Goal: Information Seeking & Learning: Learn about a topic

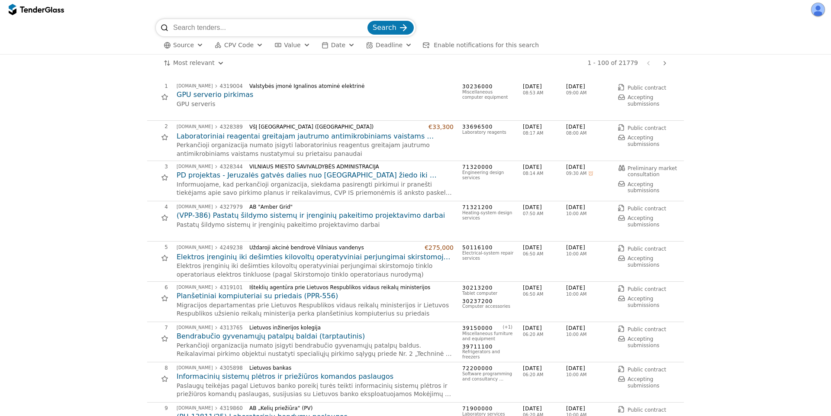
click at [332, 42] on span "Date" at bounding box center [338, 45] width 14 height 7
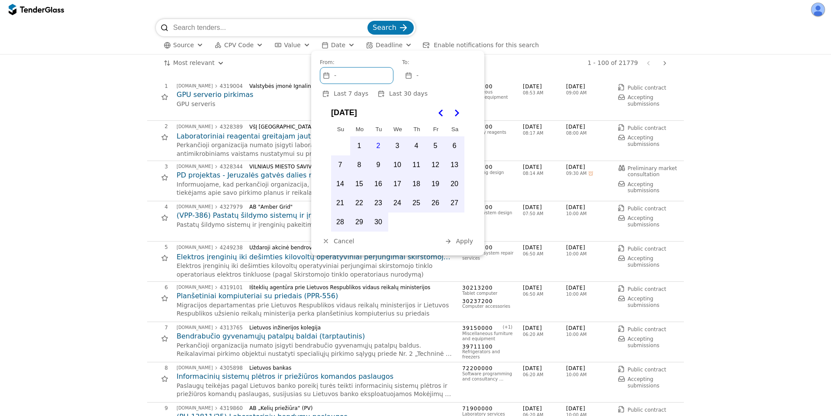
click at [295, 46] on button "Value" at bounding box center [292, 45] width 42 height 11
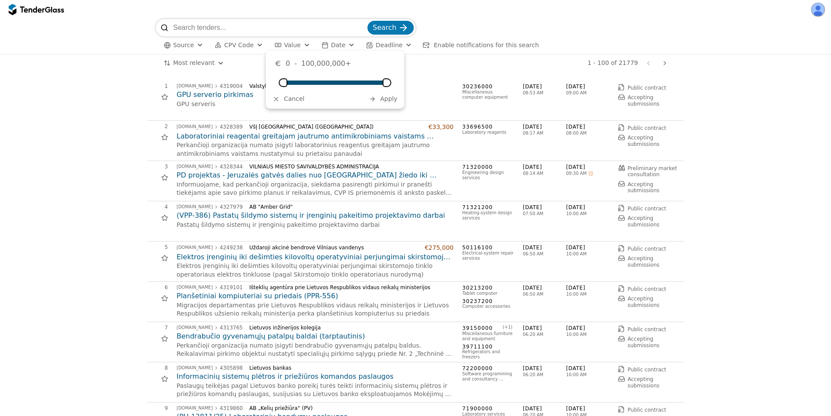
click at [320, 46] on div "button" at bounding box center [325, 45] width 24 height 25
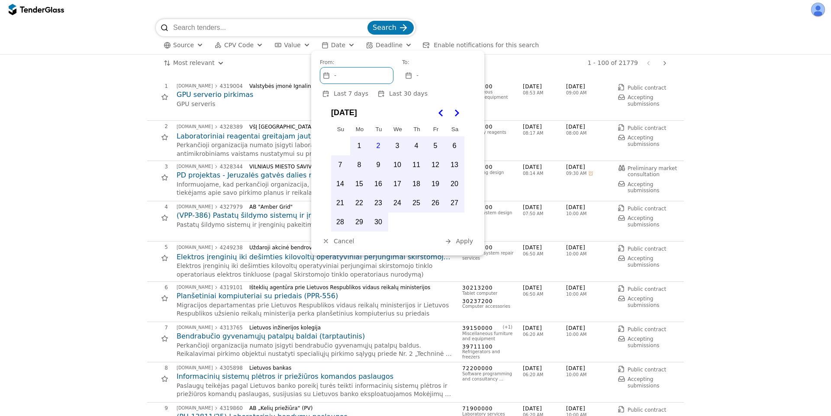
click at [341, 241] on span "Cancel" at bounding box center [344, 241] width 20 height 7
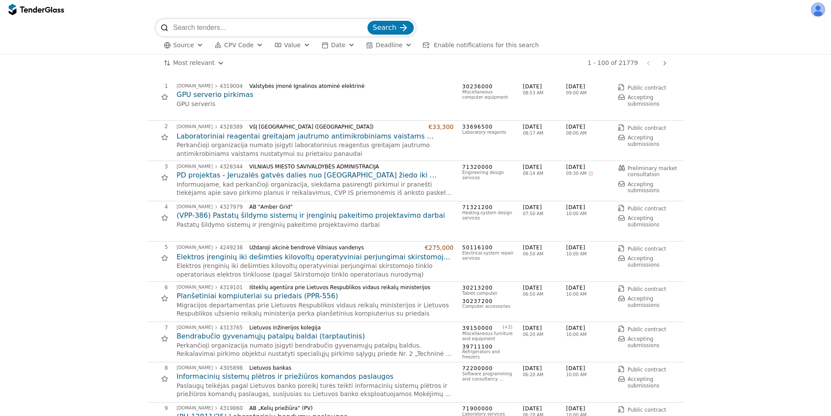
click at [376, 43] on span "Deadline" at bounding box center [389, 45] width 27 height 7
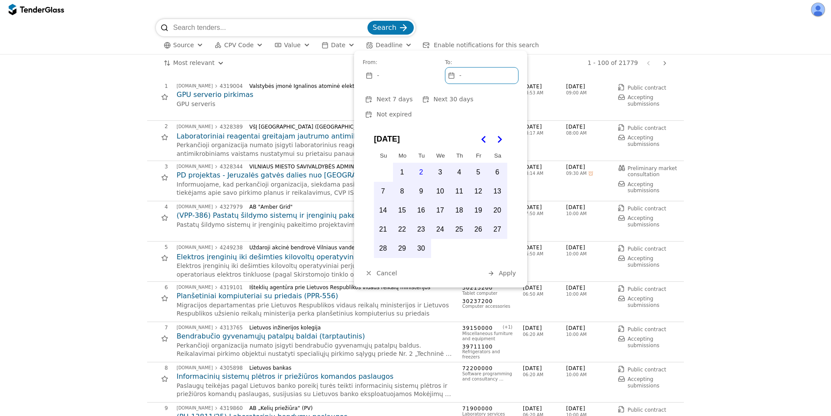
click at [382, 44] on span "Deadline" at bounding box center [389, 45] width 27 height 7
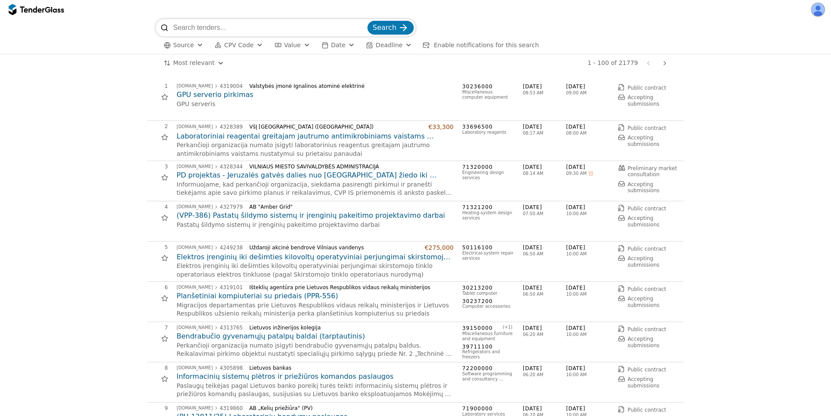
click at [284, 45] on span "Value" at bounding box center [292, 45] width 16 height 7
click at [233, 43] on span "CPV Code" at bounding box center [238, 45] width 29 height 7
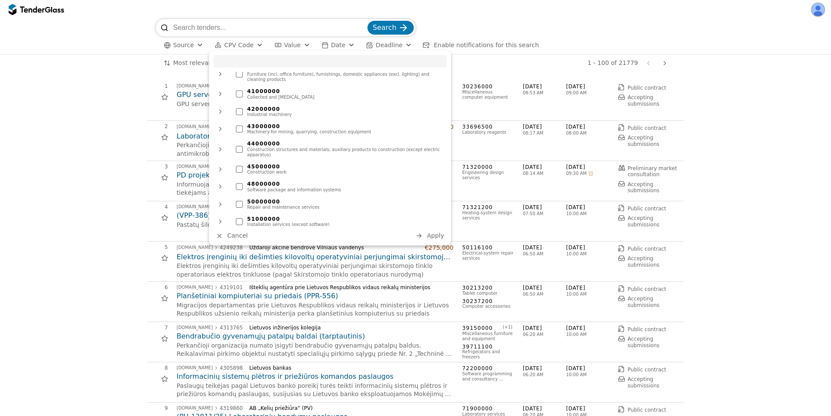
scroll to position [545, 0]
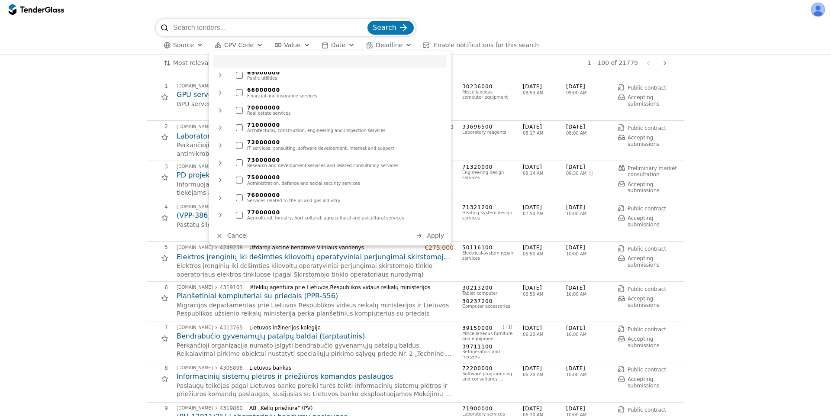
click at [282, 174] on div "75000000" at bounding box center [344, 177] width 195 height 6
click at [422, 239] on div "button" at bounding box center [419, 235] width 23 height 23
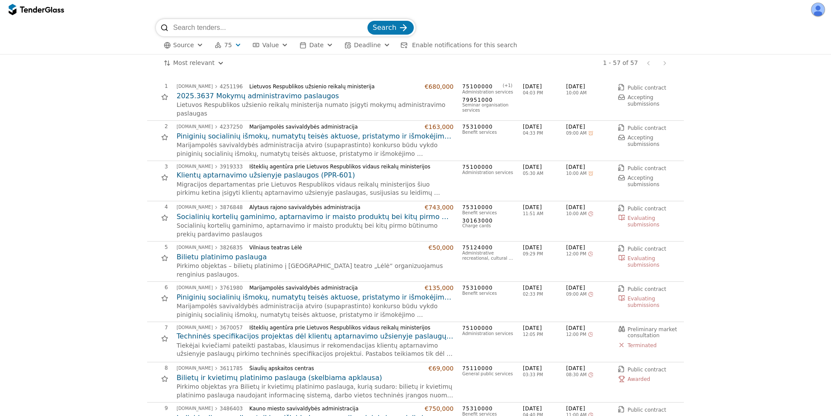
click at [342, 43] on div "button" at bounding box center [348, 45] width 25 height 25
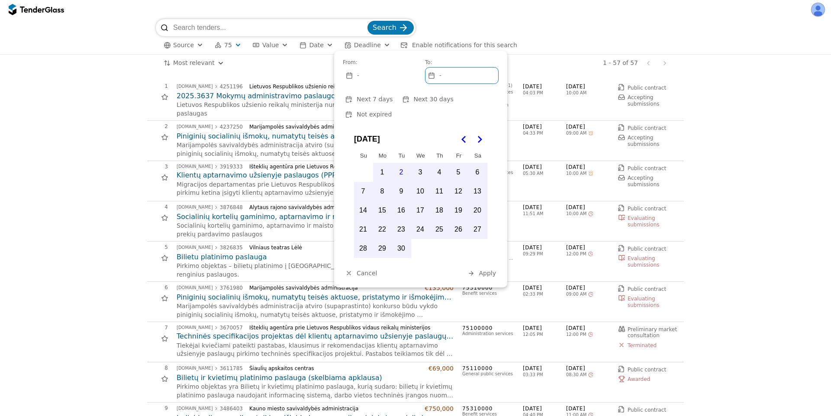
click at [394, 109] on button "Not expired" at bounding box center [369, 114] width 52 height 11
click at [483, 270] on span "Apply" at bounding box center [487, 273] width 17 height 7
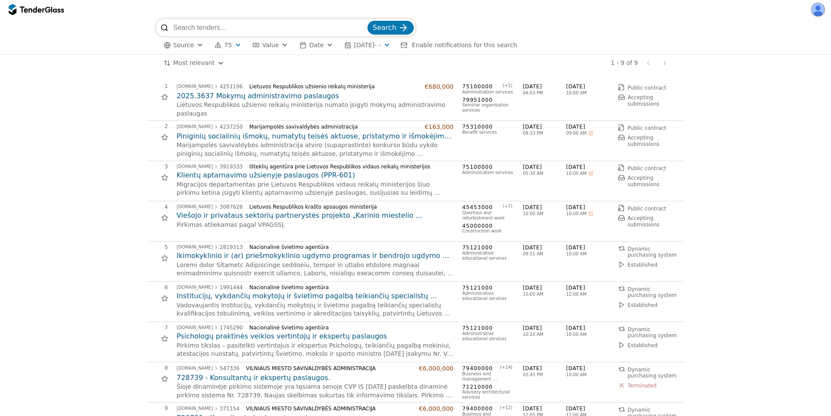
click at [391, 39] on div "Source 75 Type Buyer Value Date [DATE] - - Enable notifications for this search…" at bounding box center [415, 45] width 519 height 18
click at [388, 42] on button "[DATE] - -" at bounding box center [367, 45] width 53 height 11
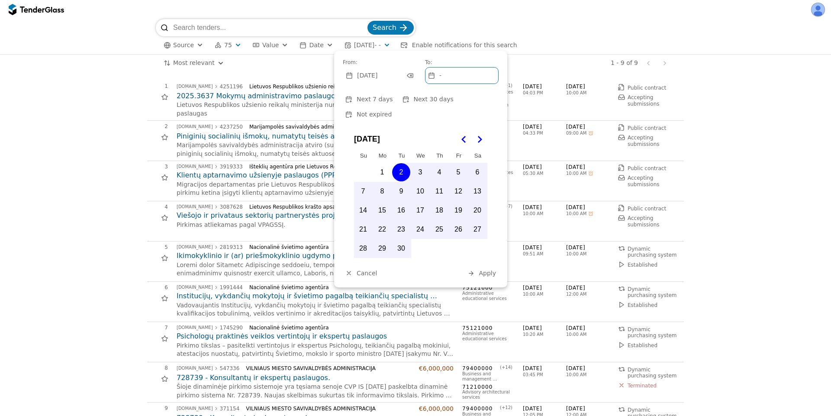
click at [409, 75] on div at bounding box center [409, 75] width 25 height 23
click at [392, 111] on span "Not expired" at bounding box center [374, 114] width 35 height 7
click at [450, 270] on span "Clear" at bounding box center [450, 273] width 16 height 7
click at [470, 261] on div "button" at bounding box center [471, 272] width 23 height 23
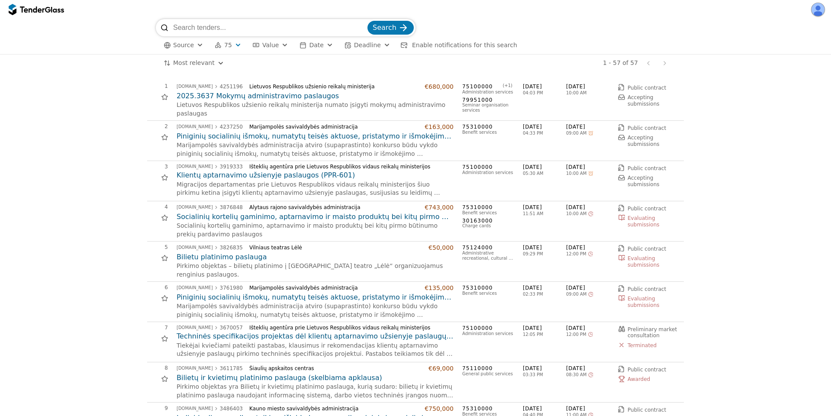
click at [364, 43] on span "Deadline" at bounding box center [367, 45] width 27 height 7
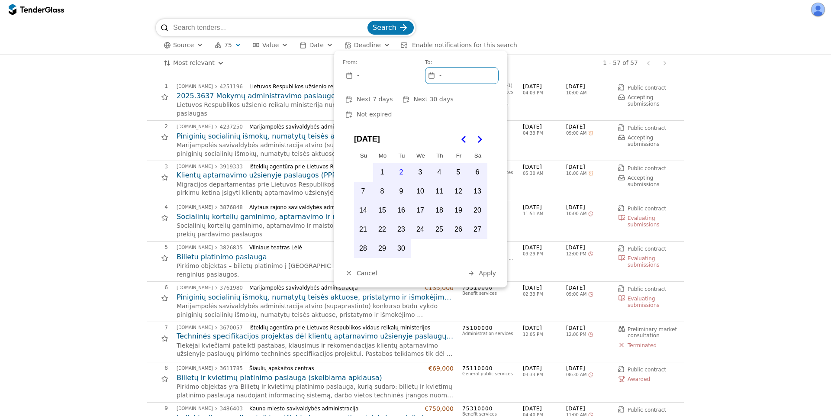
drag, startPoint x: 464, startPoint y: 100, endPoint x: 475, endPoint y: 116, distance: 19.3
click at [392, 111] on span "Not expired" at bounding box center [374, 114] width 35 height 7
click at [484, 270] on span "Apply" at bounding box center [487, 273] width 17 height 7
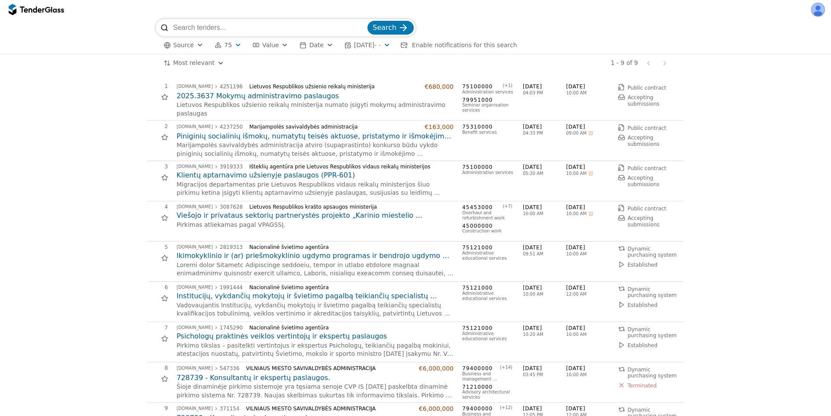
click at [381, 44] on span "[DATE] - -" at bounding box center [367, 45] width 27 height 7
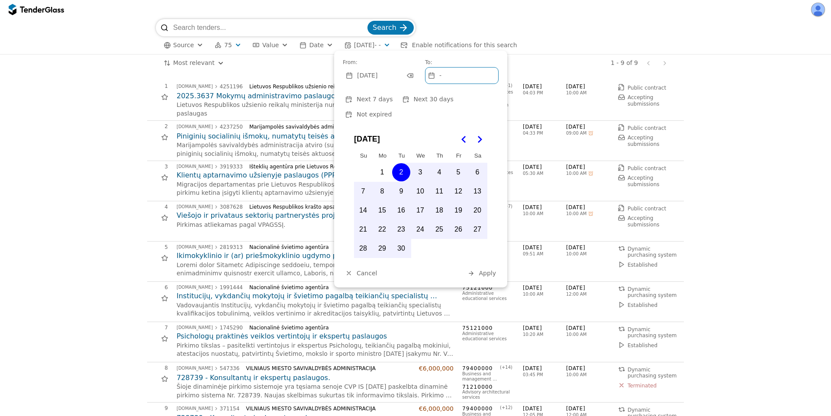
click at [410, 76] on div at bounding box center [409, 75] width 25 height 23
click at [449, 270] on span "Clear" at bounding box center [450, 273] width 16 height 7
click at [447, 270] on span "Clear" at bounding box center [450, 273] width 16 height 7
click at [491, 270] on span "Apply" at bounding box center [487, 273] width 17 height 7
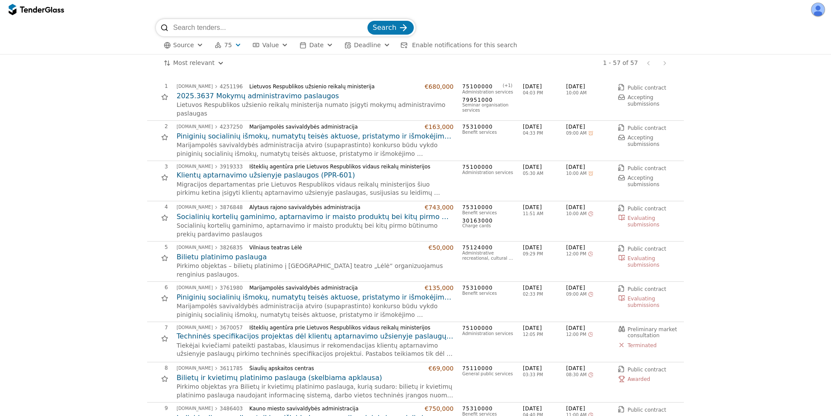
click at [304, 47] on button "Date" at bounding box center [316, 45] width 40 height 11
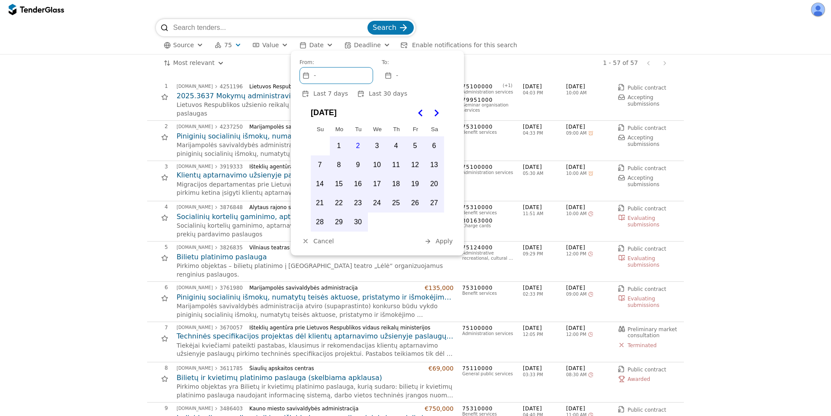
click at [359, 94] on button "Last 30 days" at bounding box center [382, 93] width 55 height 11
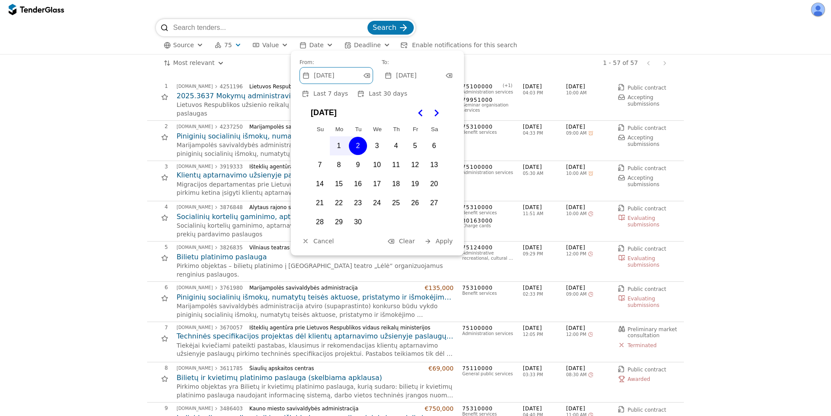
click at [432, 238] on div "button" at bounding box center [427, 241] width 23 height 23
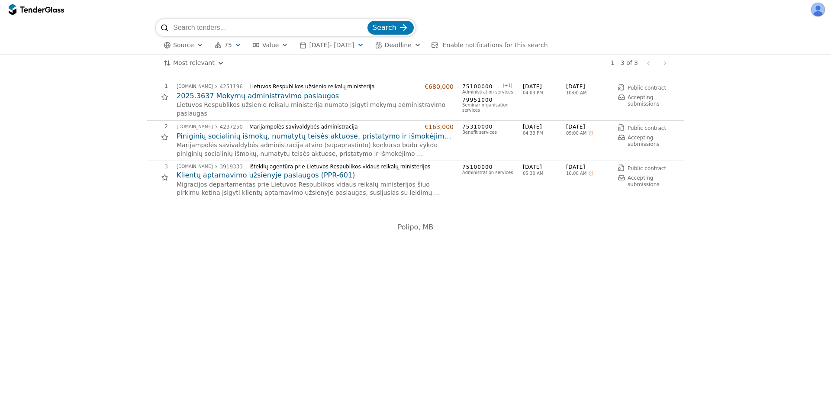
click at [320, 49] on button "[DATE] - [DATE]" at bounding box center [331, 45] width 71 height 11
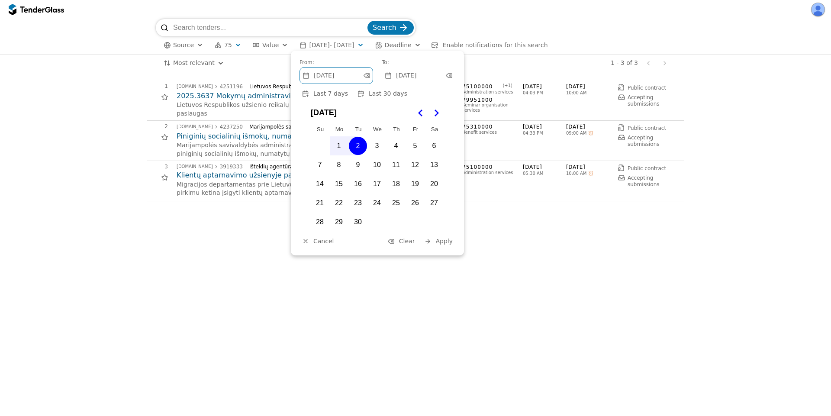
click at [405, 244] on span "Clear" at bounding box center [407, 241] width 16 height 7
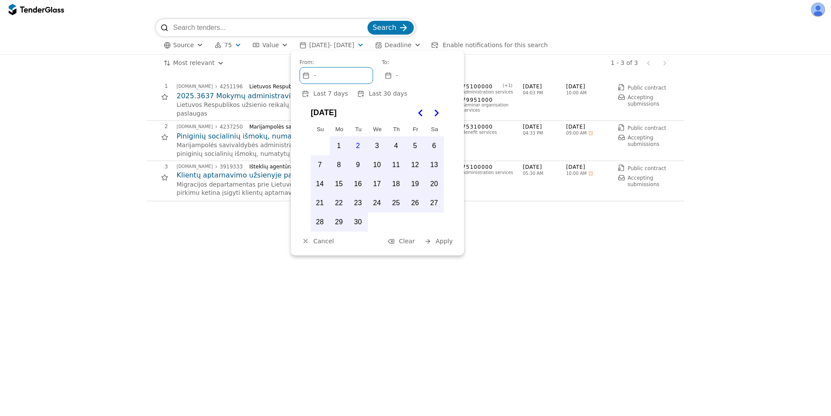
click at [441, 242] on span "Apply" at bounding box center [443, 241] width 17 height 7
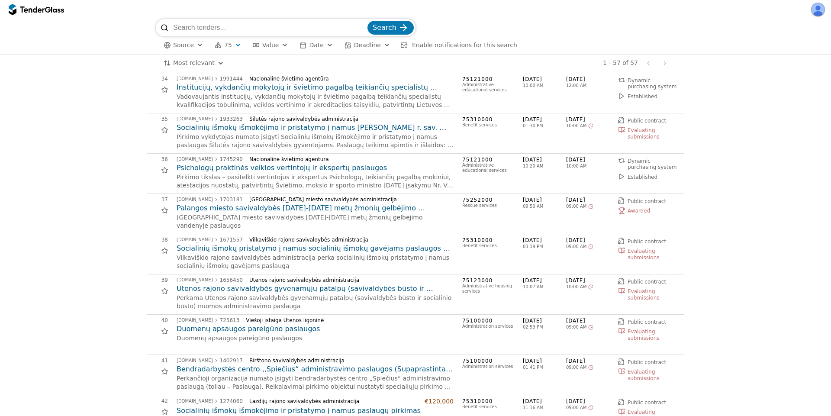
scroll to position [1324, 0]
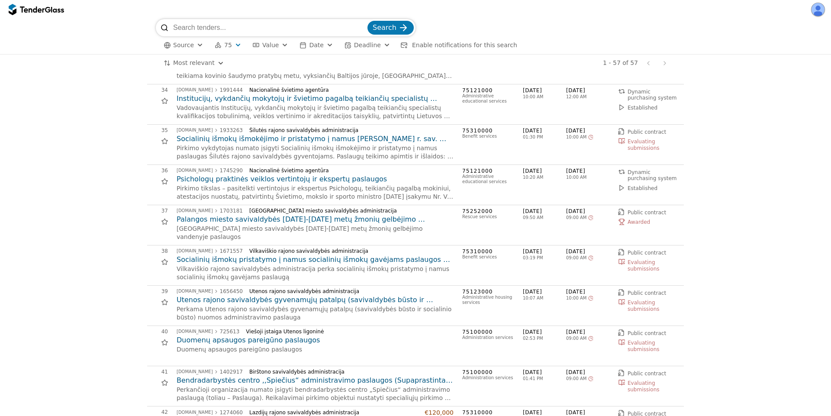
click at [567, 171] on span "[DATE]" at bounding box center [587, 170] width 43 height 7
drag, startPoint x: 567, startPoint y: 171, endPoint x: 593, endPoint y: 186, distance: 30.1
click at [593, 186] on div "36 [DOMAIN_NAME] 1745290 Nacionalinė švietimo agentūra Psichologų praktinės vei…" at bounding box center [412, 184] width 531 height 35
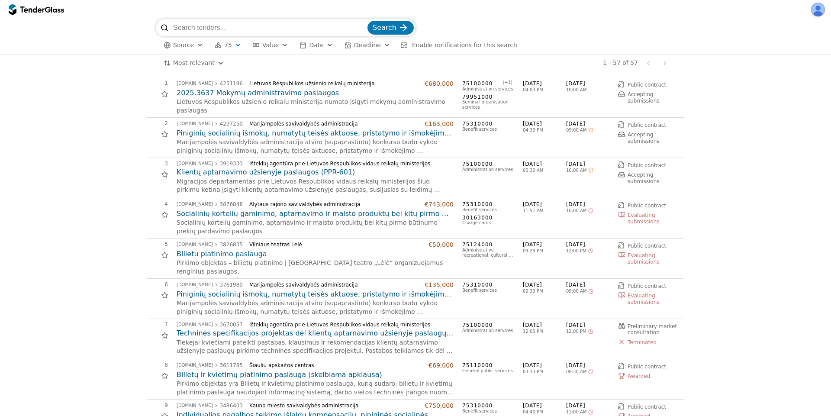
scroll to position [0, 0]
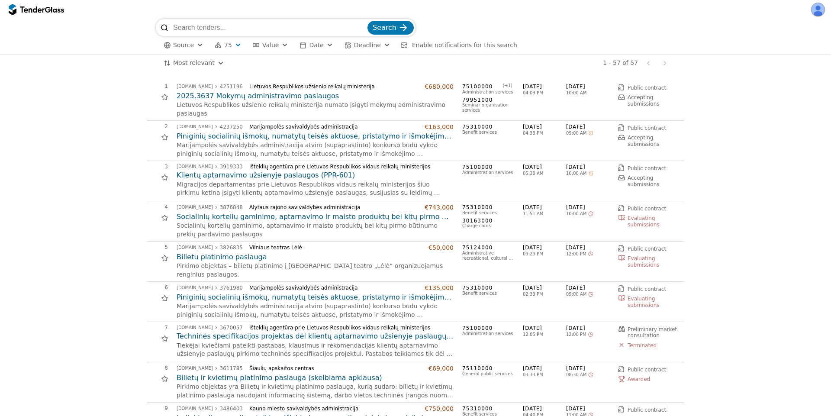
click at [178, 61] on html "Search Source 75 Type Buyer Value Date Deadline Enable notifications for this s…" at bounding box center [415, 208] width 831 height 416
click at [195, 66] on html "Search Source 75 Type Buyer Value Date Deadline Enable notifications for this s…" at bounding box center [415, 208] width 831 height 416
click at [210, 63] on html "Search Source 75 Type Buyer Value Date Deadline Enable notifications for this s…" at bounding box center [415, 208] width 831 height 416
click at [201, 61] on html "Search Source 75 Type Buyer Value Date Deadline Enable notifications for this s…" at bounding box center [415, 208] width 831 height 416
click at [210, 64] on html "Search Source 75 Type Buyer Value Date Deadline Enable notifications for this s…" at bounding box center [415, 208] width 831 height 416
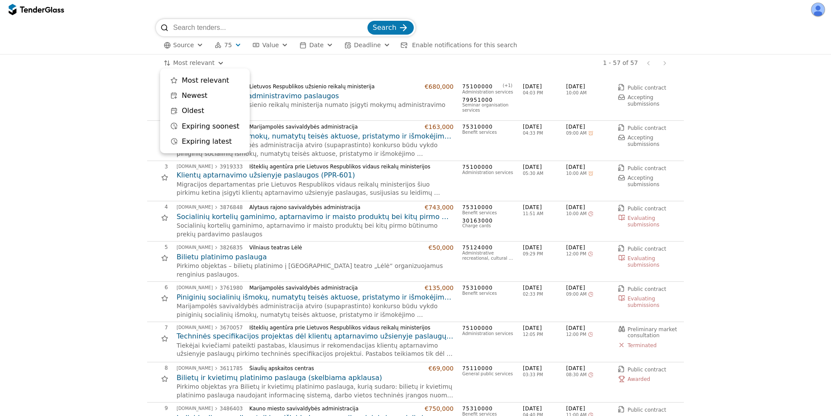
drag, startPoint x: 299, startPoint y: 72, endPoint x: 299, endPoint y: 61, distance: 11.7
click at [300, 71] on html "Search Source 75 Type Buyer Value Date Deadline Enable notifications for this s…" at bounding box center [415, 208] width 831 height 416
click at [235, 45] on div "button" at bounding box center [237, 44] width 31 height 29
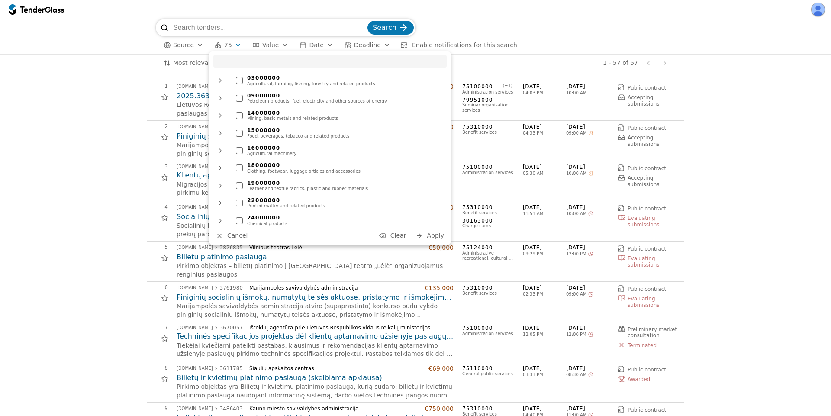
drag, startPoint x: 395, startPoint y: 233, endPoint x: 407, endPoint y: 233, distance: 12.1
click at [396, 233] on span "Clear" at bounding box center [398, 235] width 16 height 7
click at [441, 233] on span "Apply" at bounding box center [435, 235] width 17 height 7
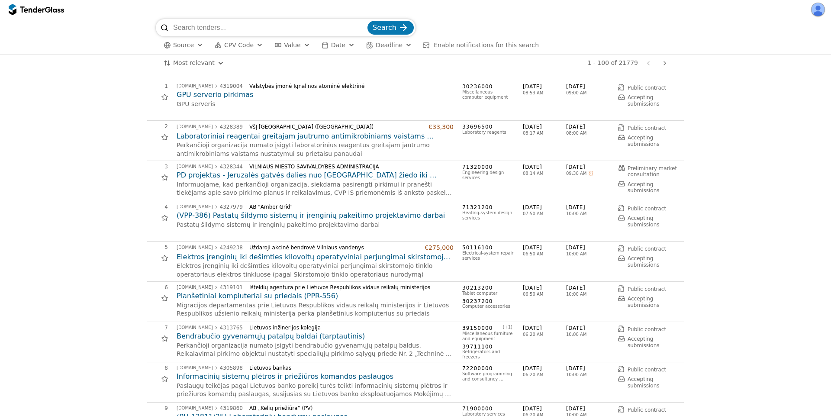
click at [209, 64] on html "Search Source CPV Code Type Buyer Value Date Deadline Enable notifications for …" at bounding box center [415, 208] width 831 height 416
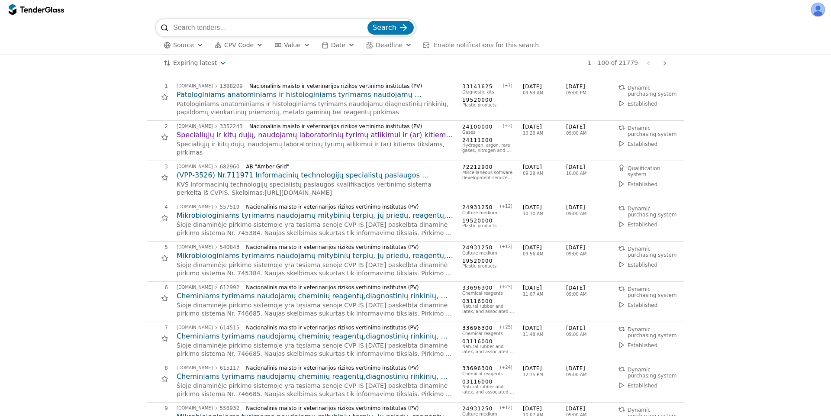
click at [251, 45] on div "button" at bounding box center [259, 44] width 31 height 29
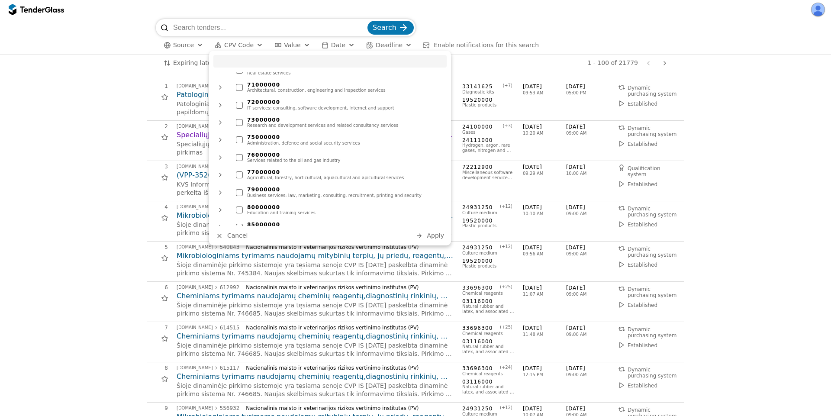
scroll to position [623, 0]
click at [305, 103] on div "Administration, defence and social security services" at bounding box center [344, 105] width 195 height 5
click at [431, 234] on span "Apply" at bounding box center [435, 235] width 17 height 7
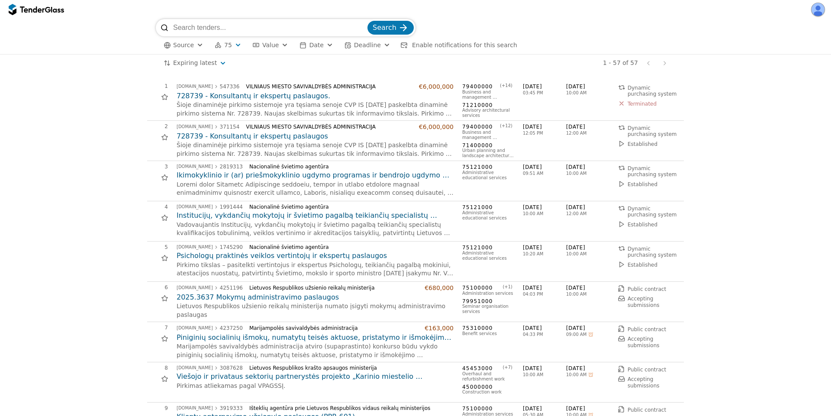
click at [246, 176] on h2 "Ikimokyklinio ir (ar) priešmokyklinio ugdymo programas ir bendrojo ugdymo progr…" at bounding box center [315, 176] width 277 height 10
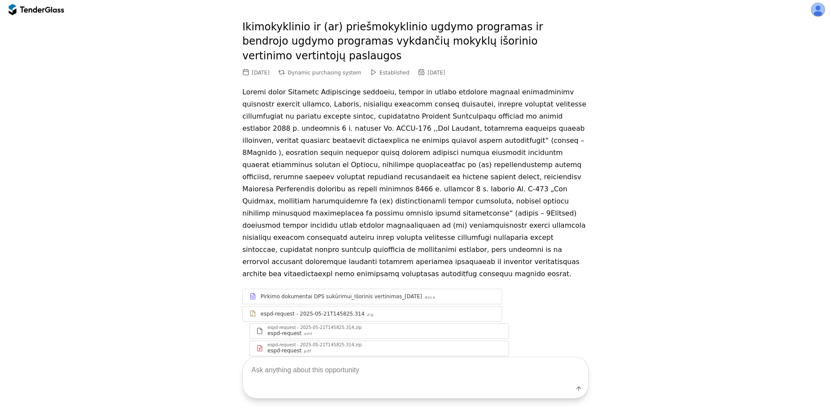
scroll to position [50, 0]
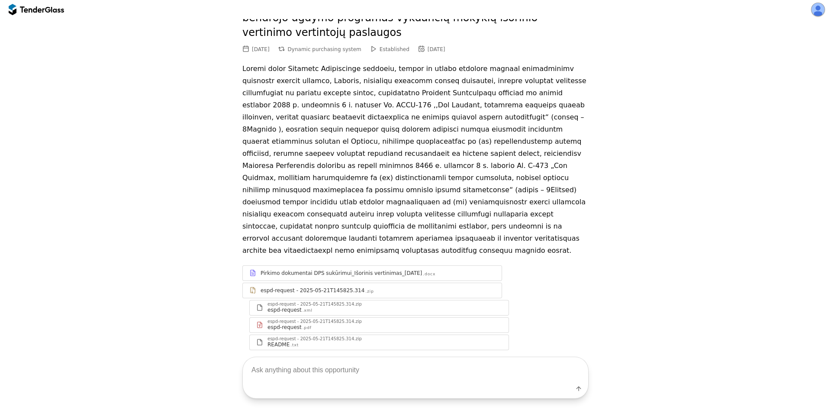
click at [332, 270] on div "Pirkimo dokumentai DPS sukūrimui_Išorinis vertinimas_[DATE]" at bounding box center [341, 273] width 161 height 7
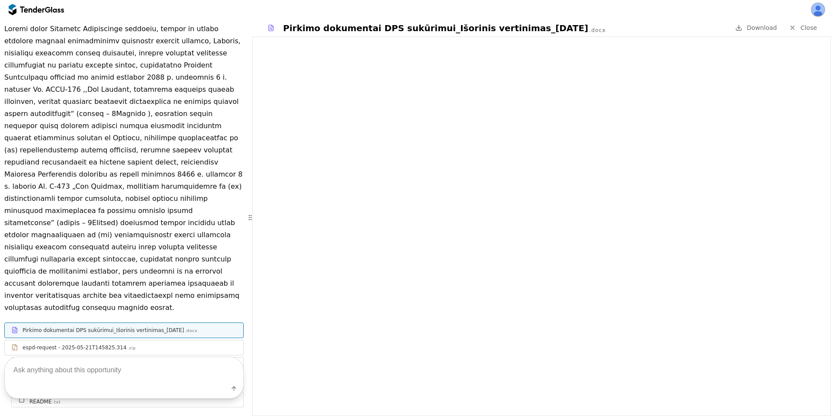
scroll to position [84, 0]
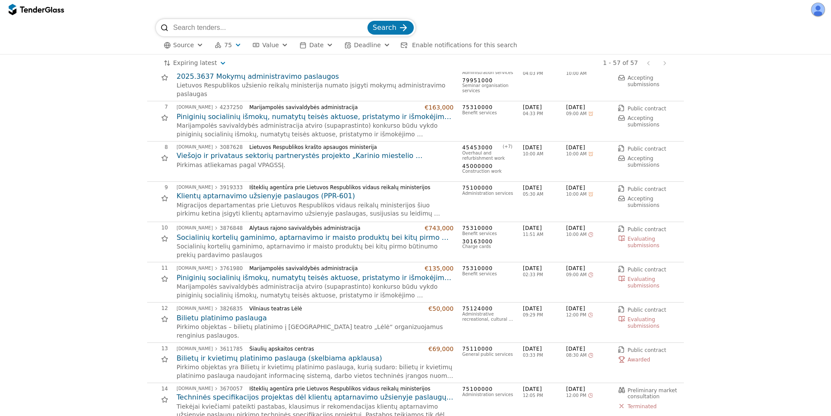
scroll to position [234, 0]
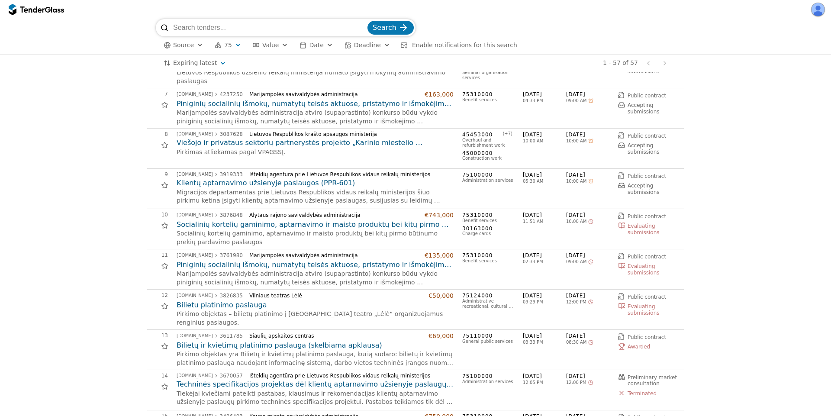
click at [245, 303] on h2 "Bilietu platinimo paslauga" at bounding box center [315, 305] width 277 height 10
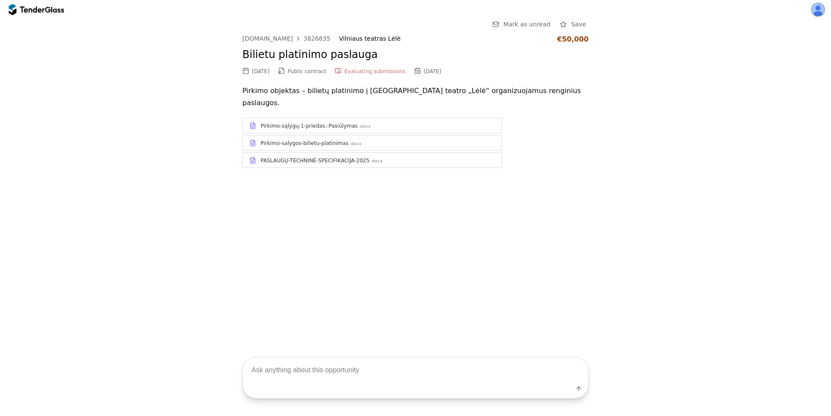
click at [381, 157] on div "PASLAUGŲ-TECHNINĖ-SPECIFIKACIJA-2025 .docx" at bounding box center [378, 160] width 235 height 7
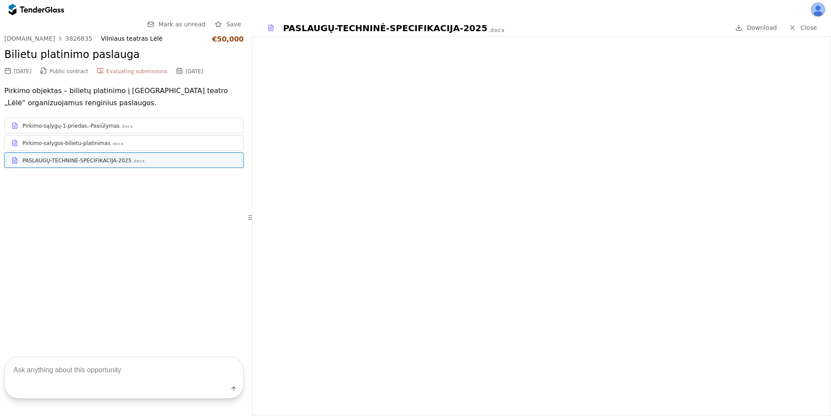
click at [174, 130] on div "Pirkimo-sąlygų-1-priedas.-Pasiūlymas .docx" at bounding box center [124, 125] width 238 height 11
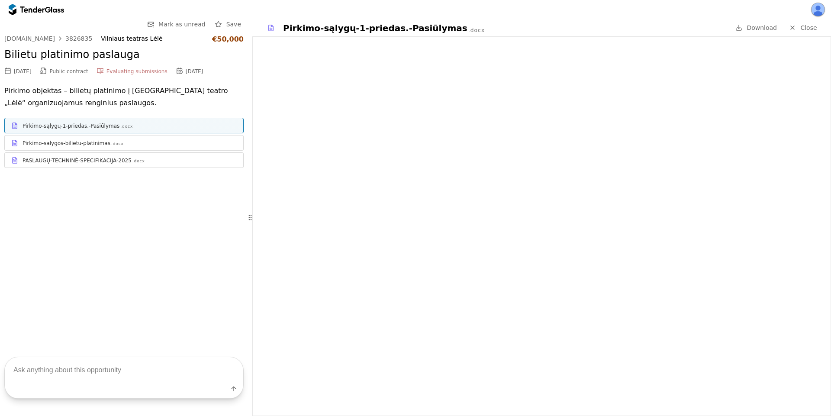
click at [802, 24] on span "Close" at bounding box center [808, 27] width 16 height 7
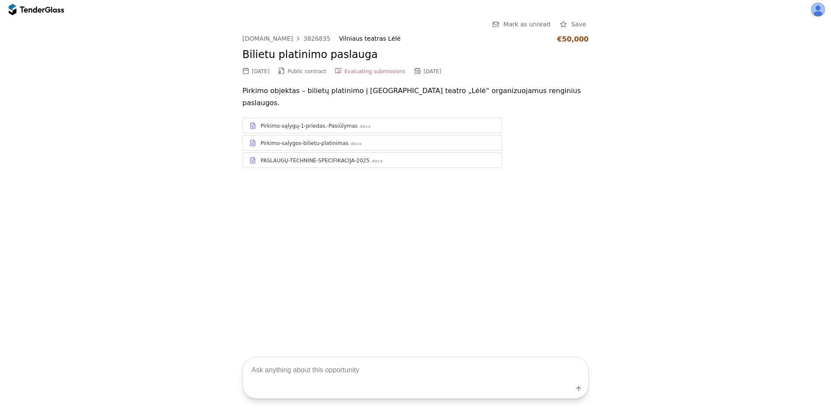
click at [342, 157] on div "PASLAUGŲ-TECHNINĖ-SPECIFIKACIJA-2025" at bounding box center [315, 160] width 109 height 7
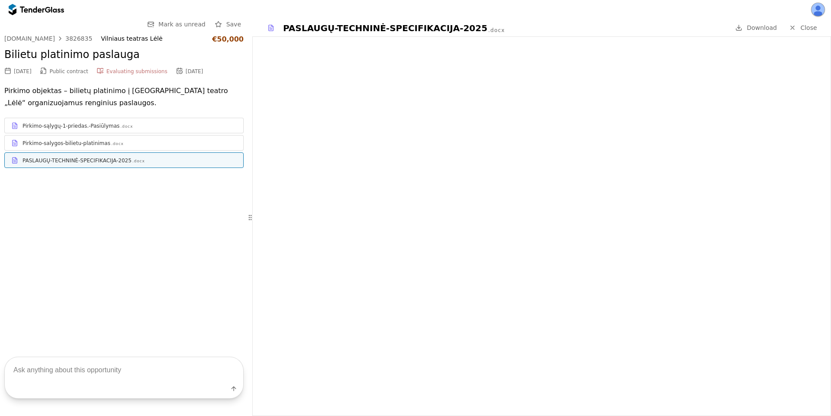
click at [809, 30] on span "Close" at bounding box center [808, 27] width 16 height 7
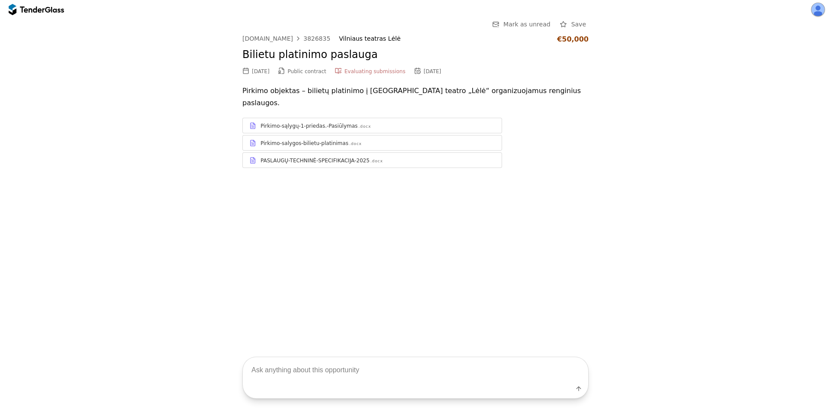
click at [529, 24] on span "Mark as unread" at bounding box center [526, 24] width 47 height 7
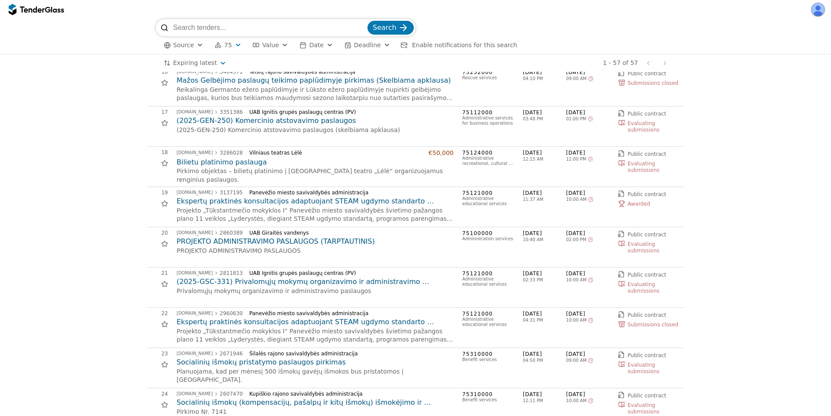
scroll to position [701, 0]
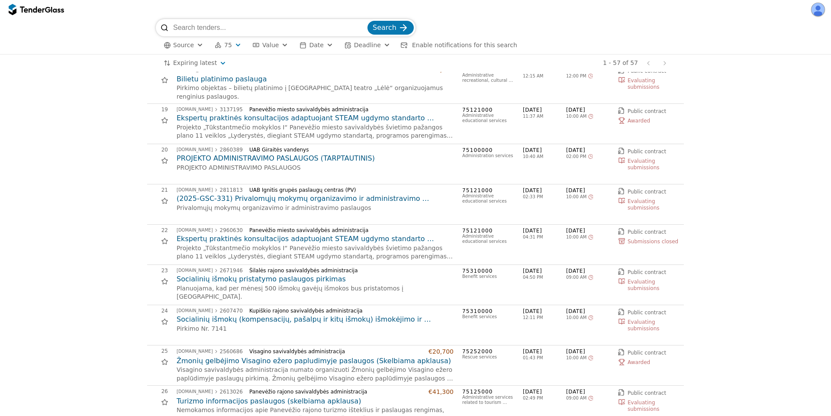
click at [264, 280] on h2 "Socialinių išmokų pristatymo paslaugos pirkimas" at bounding box center [315, 279] width 277 height 10
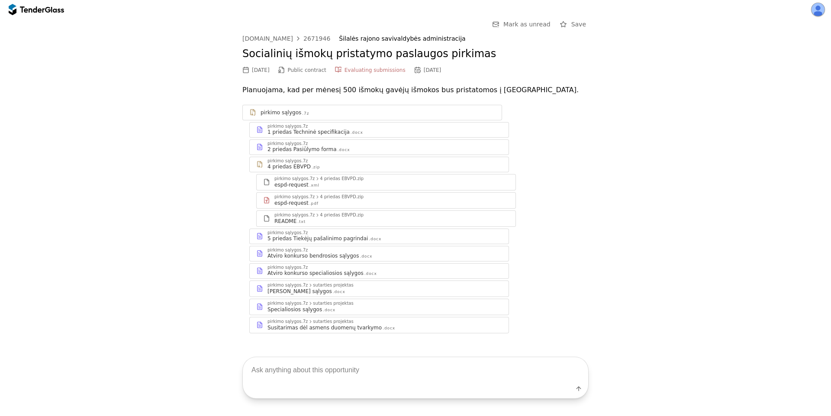
click at [361, 290] on div "[PERSON_NAME] sąlygos .docx" at bounding box center [384, 291] width 235 height 7
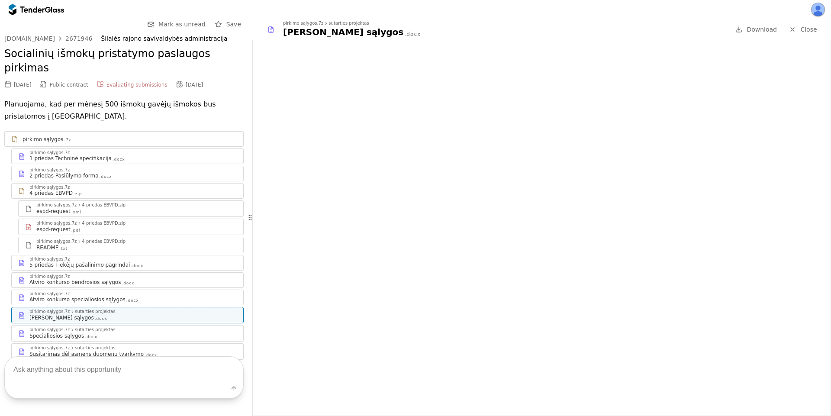
click at [795, 29] on div at bounding box center [792, 29] width 23 height 23
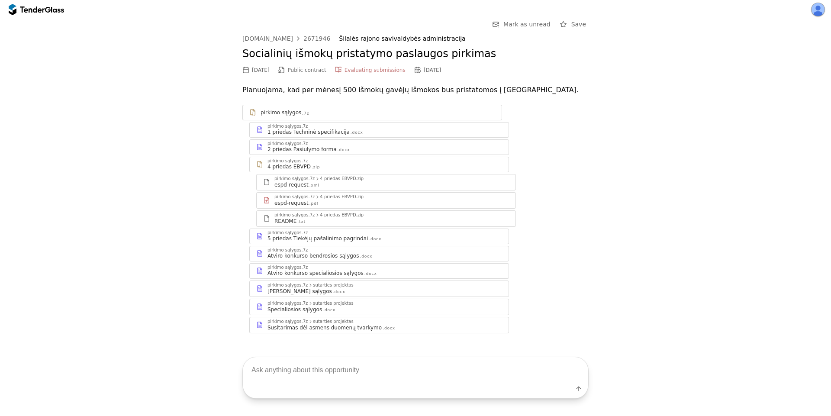
click at [330, 308] on div "Specialiosios sąlygos .docx" at bounding box center [384, 309] width 235 height 7
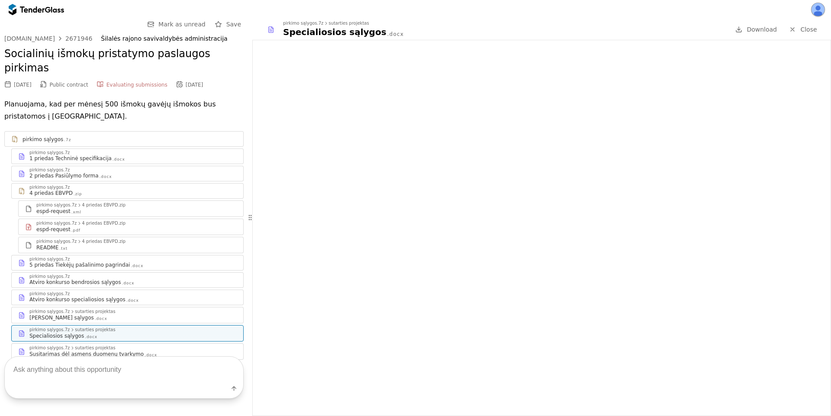
click at [231, 24] on span "Save" at bounding box center [233, 24] width 15 height 7
click at [199, 30] on div "Go Back Mark as unread Remove from saved" at bounding box center [123, 25] width 239 height 12
click at [207, 25] on span "Remove from saved" at bounding box center [210, 24] width 61 height 7
click at [125, 274] on div "pirkimo sąlygos.7z" at bounding box center [132, 276] width 207 height 4
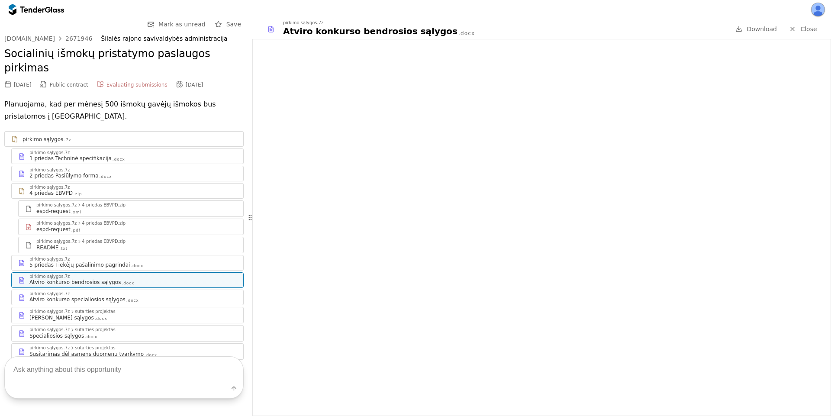
click at [801, 29] on span "Close" at bounding box center [808, 29] width 16 height 7
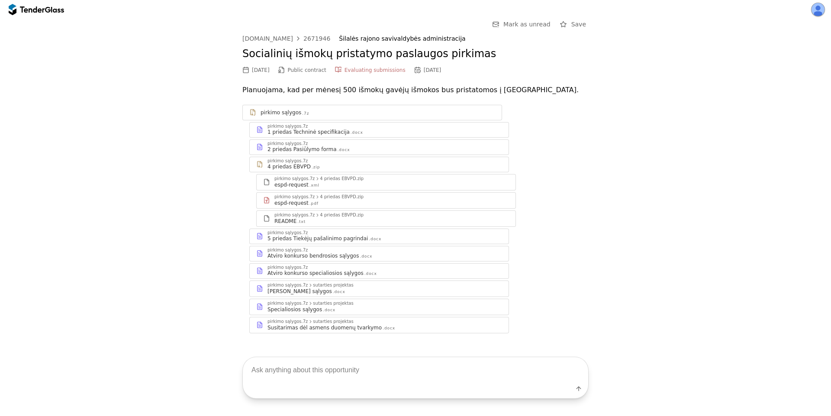
click at [22, 10] on div at bounding box center [32, 9] width 24 height 6
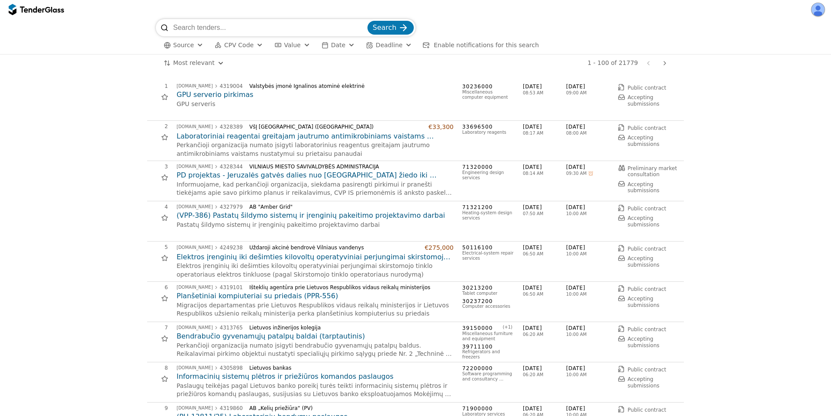
click at [818, 5] on button "button" at bounding box center [818, 10] width 14 height 14
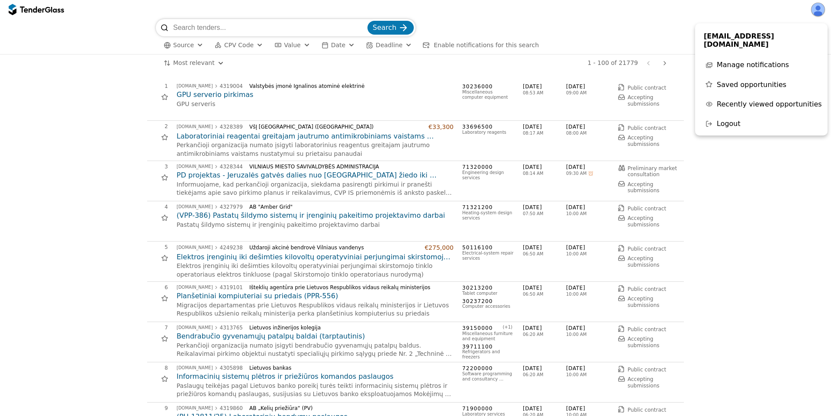
click at [771, 100] on span "Recently viewed opportunities" at bounding box center [769, 104] width 105 height 8
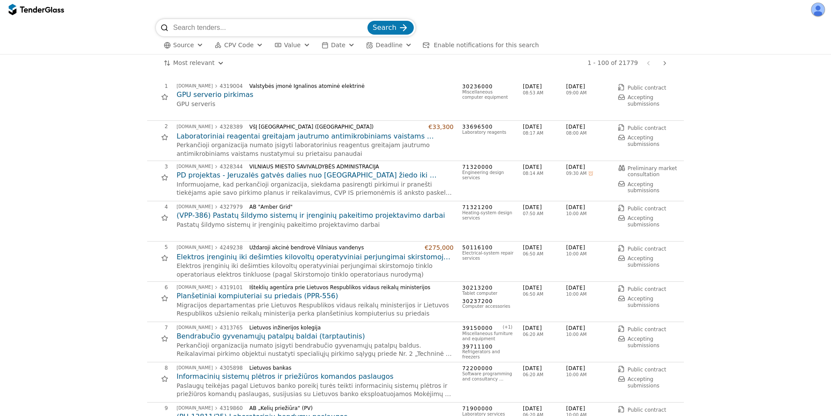
click at [818, 12] on button "button" at bounding box center [818, 10] width 14 height 14
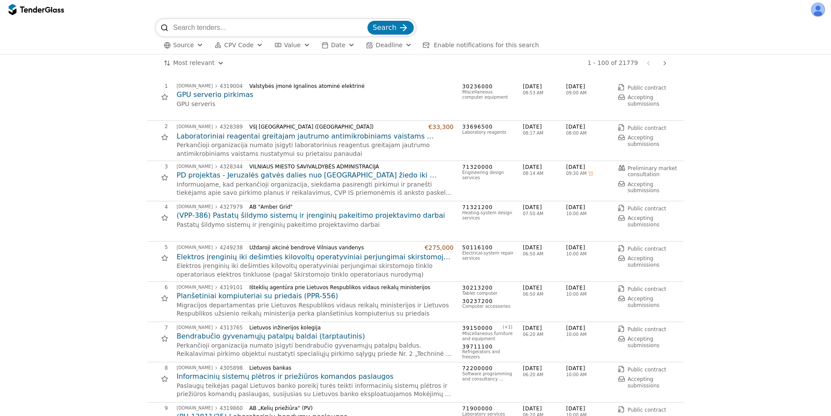
click at [819, 13] on button "button" at bounding box center [818, 10] width 14 height 14
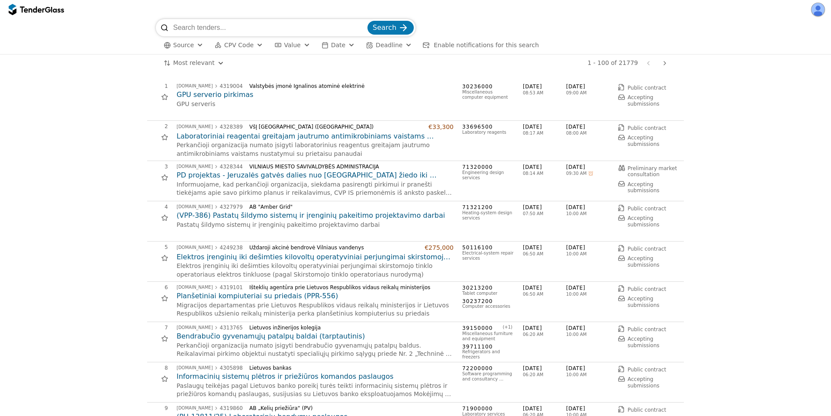
click at [294, 46] on button "Value" at bounding box center [292, 45] width 42 height 11
click at [330, 83] on div "Minimum" at bounding box center [331, 82] width 9 height 9
click at [343, 84] on div "Minimum" at bounding box center [339, 82] width 9 height 9
click at [381, 96] on button "Apply" at bounding box center [383, 98] width 34 height 11
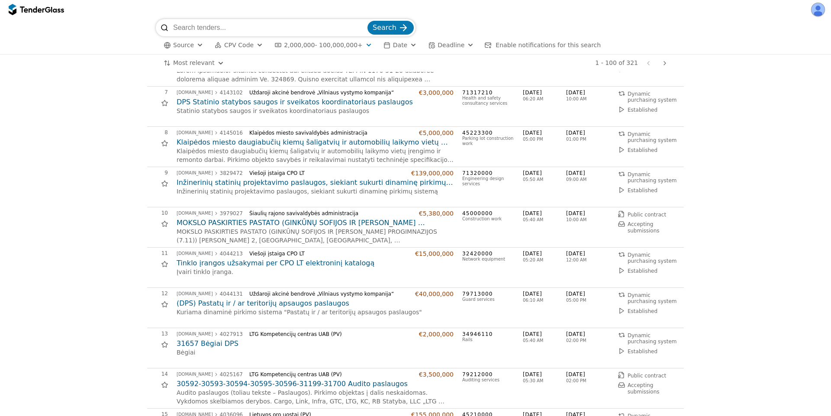
scroll to position [234, 0]
click at [332, 43] on span "2,000,000 - 100,000,000+" at bounding box center [323, 45] width 79 height 7
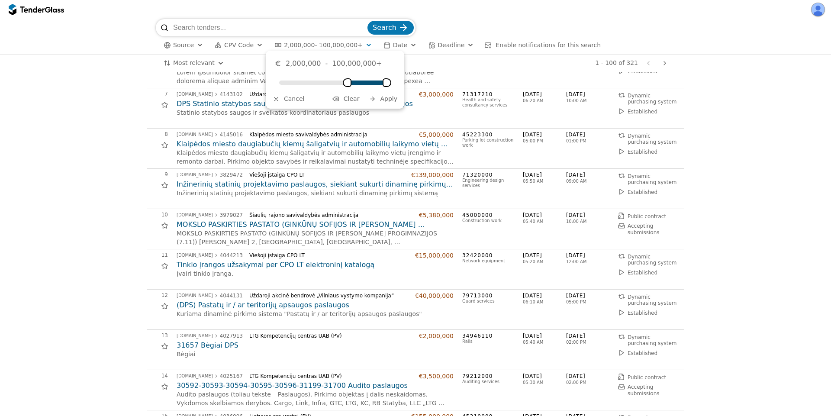
click at [353, 101] on span "Clear" at bounding box center [352, 98] width 16 height 7
click at [388, 100] on span "Apply" at bounding box center [388, 98] width 17 height 7
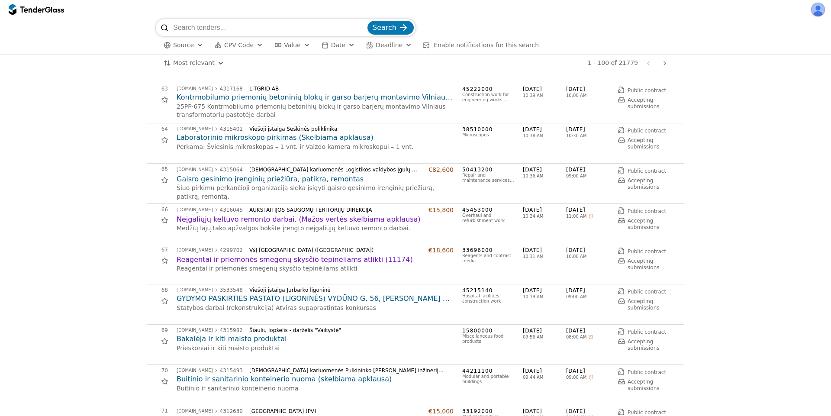
scroll to position [2882, 0]
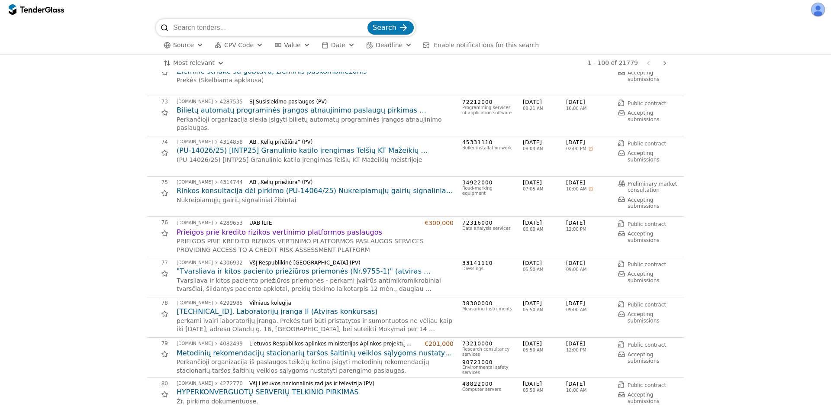
click at [291, 235] on h2 "Prieigos prie kredito rizikos vertinimo platformos paslaugos" at bounding box center [315, 233] width 277 height 10
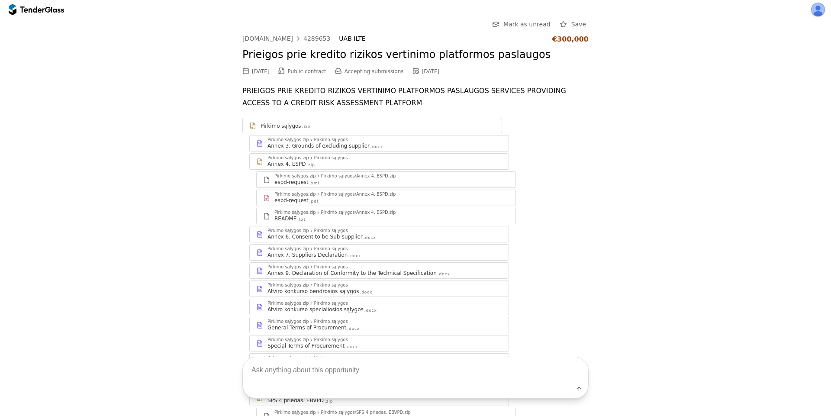
click at [343, 278] on link "Pirkimo sąlygos.zip Pirkimo sąlygos Annex 9. Declaration of Conformity to the T…" at bounding box center [379, 270] width 260 height 16
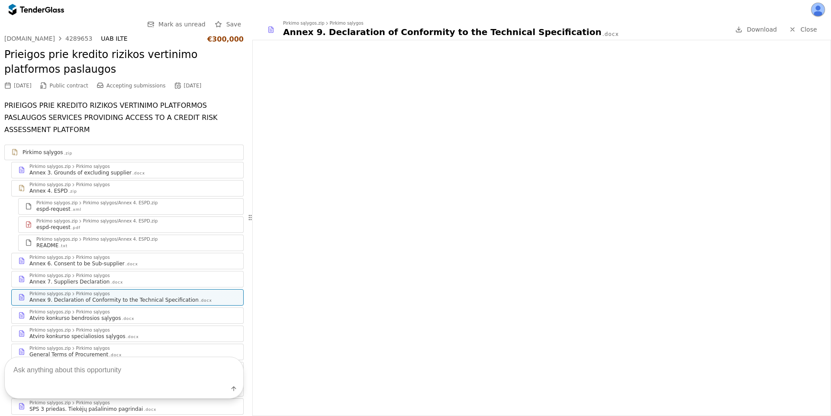
click at [135, 327] on div "Pirkimo sąlygos.zip Pirkimo sąlygos Atviro konkurso specialiosios sąlygos .docx" at bounding box center [128, 334] width 232 height 16
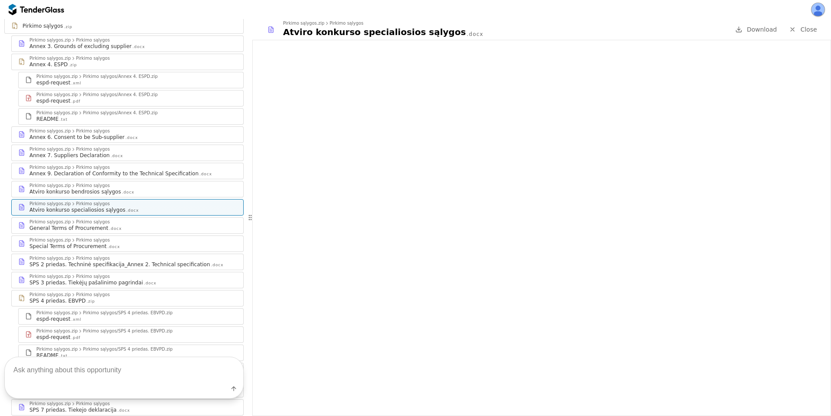
scroll to position [156, 0]
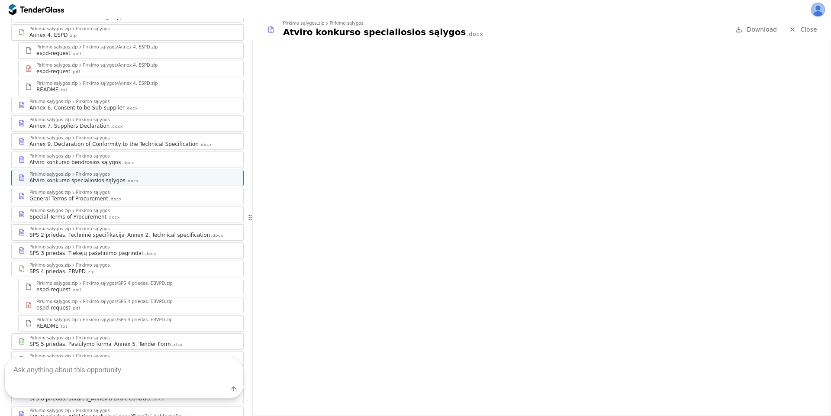
click at [87, 273] on div ".zip" at bounding box center [91, 272] width 8 height 6
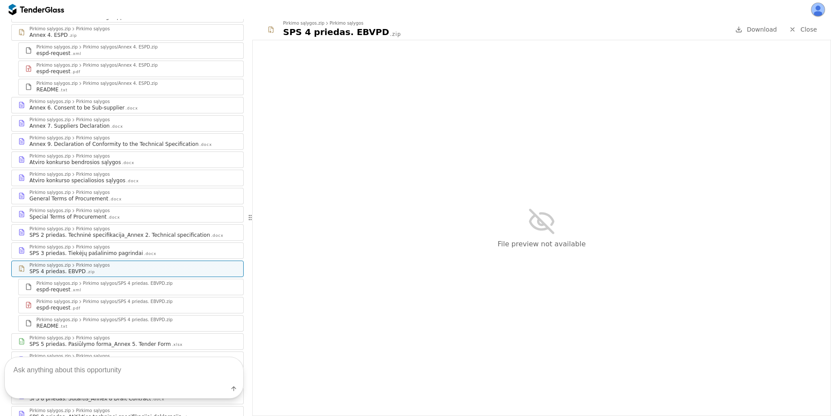
click at [117, 238] on div "SPS 2 priedas. Techninė specifikacija_Annex 2. Technical specification" at bounding box center [119, 235] width 180 height 7
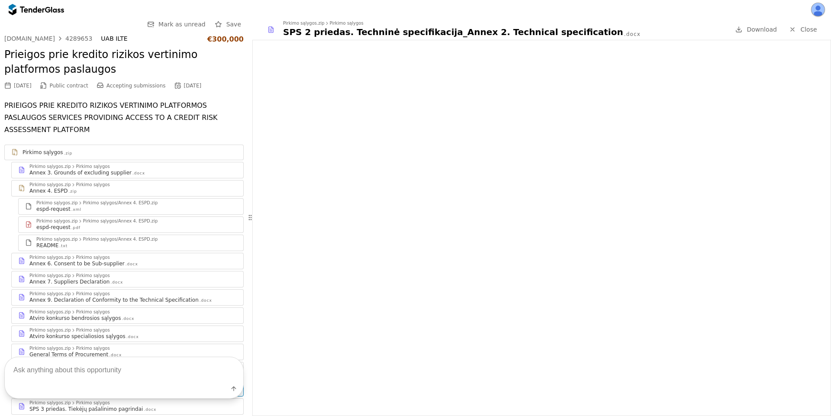
click at [86, 266] on div "Annex 6. Consent to be Sub-supplier" at bounding box center [76, 263] width 95 height 7
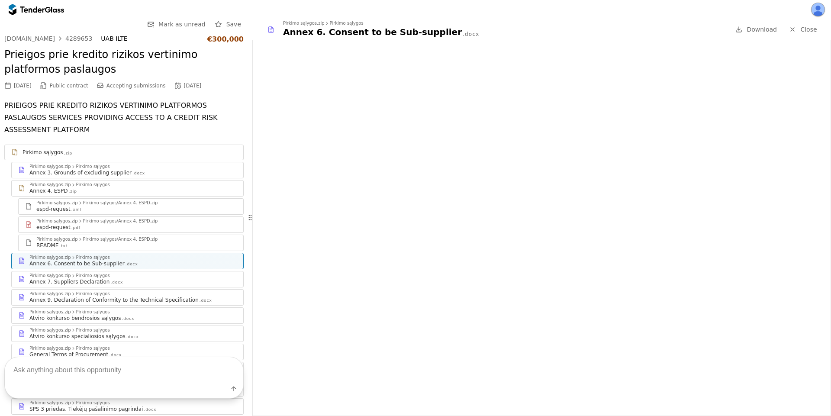
click at [121, 283] on div "Annex 7. Suppliers Declaration .docx" at bounding box center [132, 281] width 207 height 7
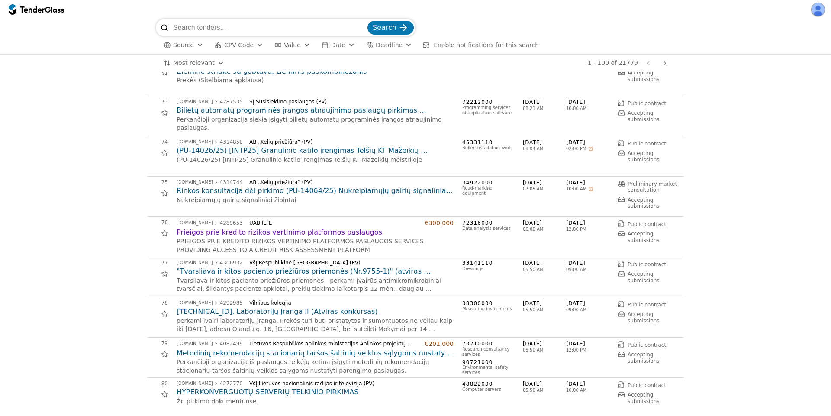
scroll to position [3038, 0]
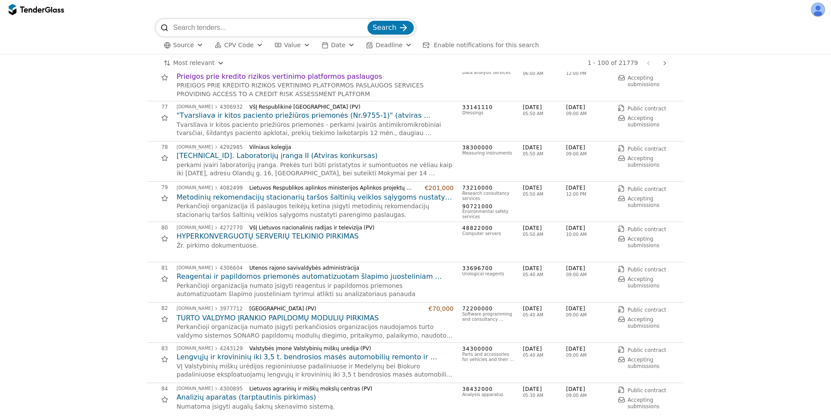
click at [264, 235] on h2 "HYPERKONVERGUOTŲ SERVERIŲ TELKINIO PIRKIMAS" at bounding box center [315, 237] width 277 height 10
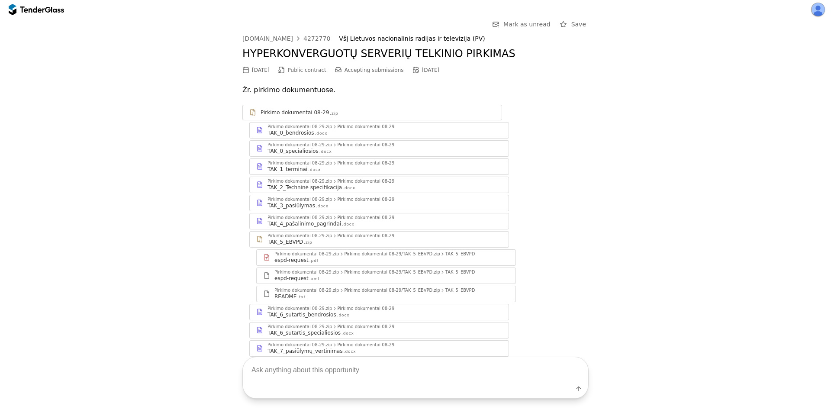
click at [336, 129] on div "TAK_0_bendrosios .docx" at bounding box center [384, 132] width 235 height 7
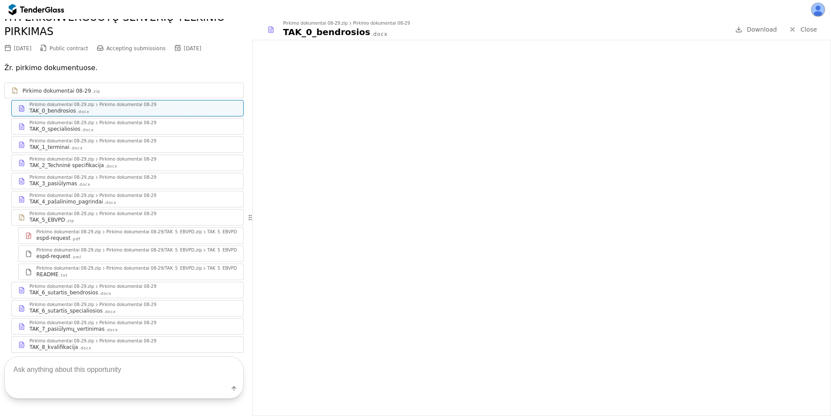
scroll to position [64, 0]
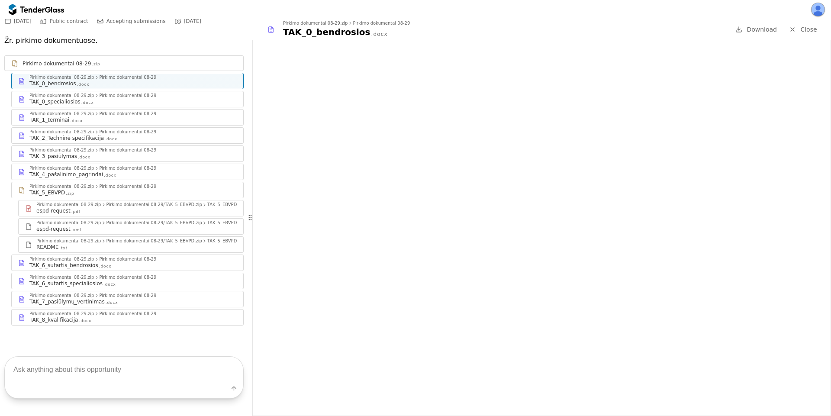
click at [142, 158] on div "TAK_3_pasiūlymas .docx" at bounding box center [132, 156] width 207 height 7
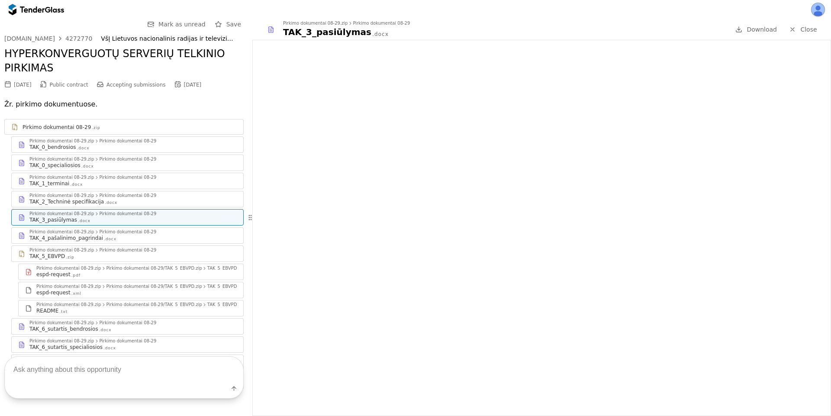
click at [48, 38] on div "[DOMAIN_NAME]" at bounding box center [29, 38] width 51 height 6
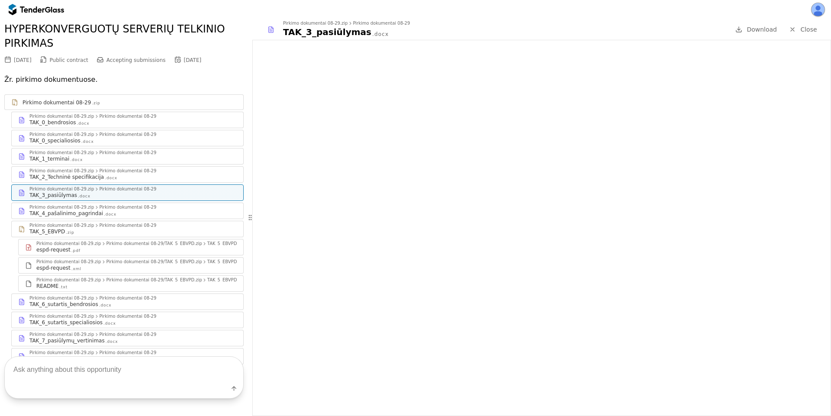
scroll to position [64, 0]
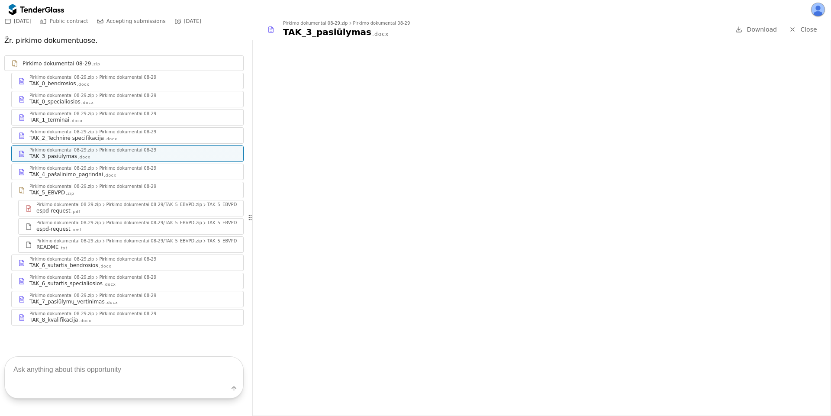
click at [83, 174] on div "TAK_4_pašalinimo_pagrindai" at bounding box center [66, 174] width 74 height 7
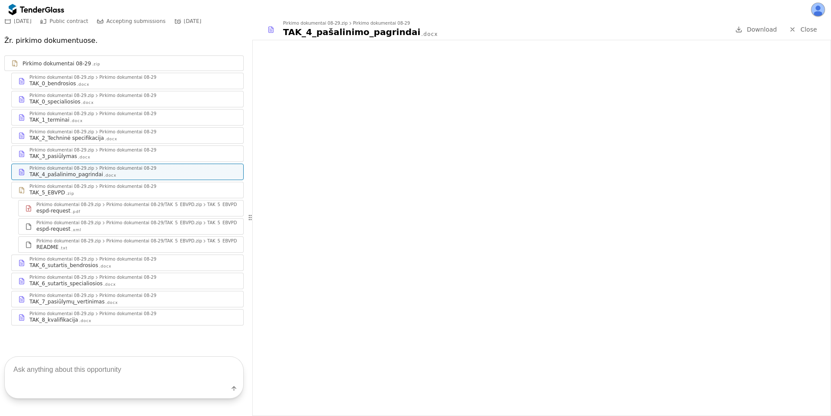
click at [84, 264] on div "TAK_6_sutartis_bendrosios" at bounding box center [63, 265] width 69 height 7
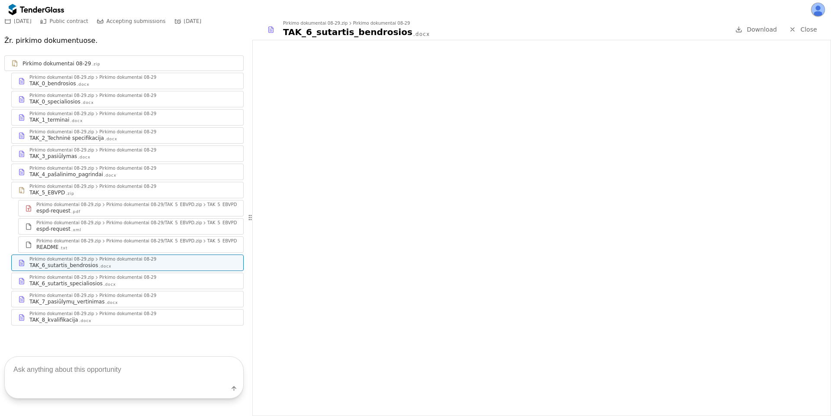
click at [792, 31] on div at bounding box center [792, 29] width 23 height 23
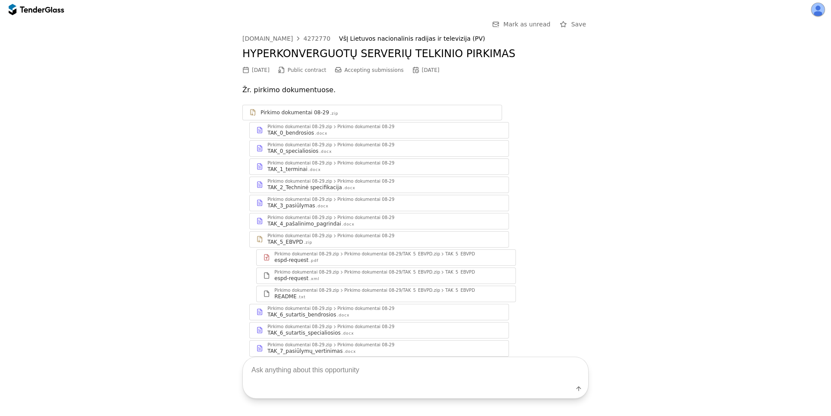
click at [336, 174] on link "Pirkimo dokumentai 08-29.zip Pirkimo dokumentai 08-29 TAK_1_terminai .docx" at bounding box center [379, 166] width 260 height 16
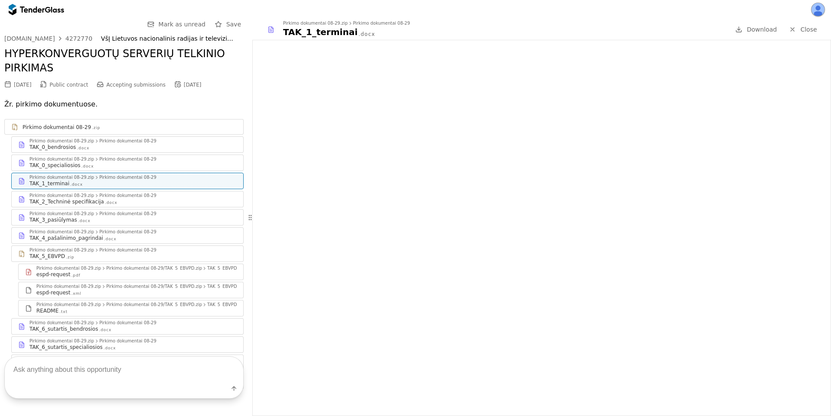
click at [145, 228] on div "Pirkimo dokumentai 08-29.zip Pirkimo dokumentai 08-29 TAK_4_pašalinimo_pagrinda…" at bounding box center [128, 236] width 232 height 16
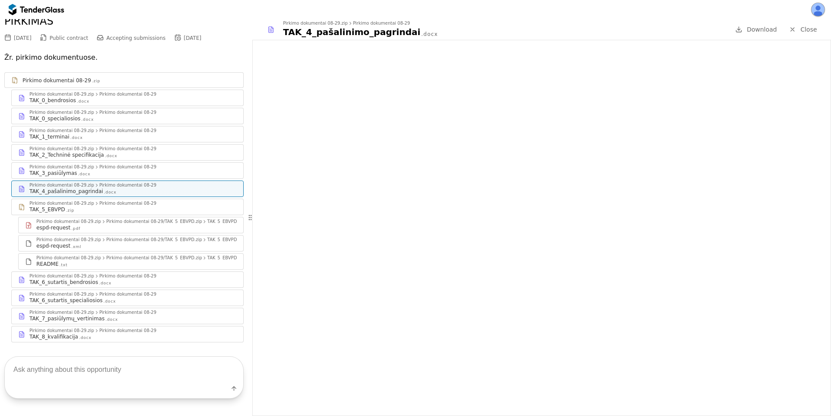
scroll to position [64, 0]
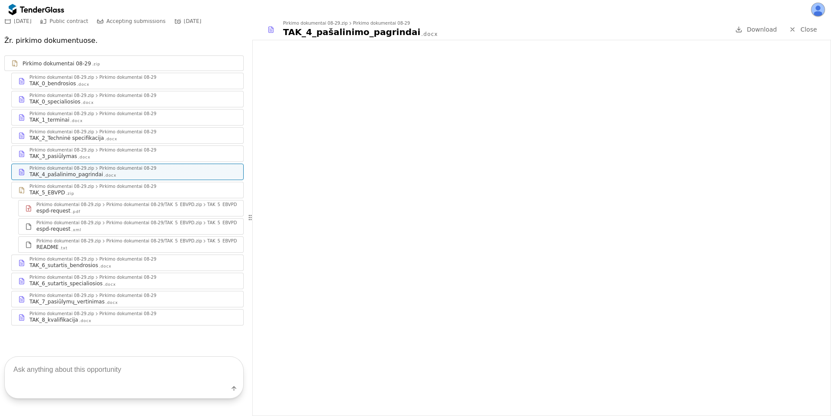
click at [119, 283] on div "TAK_6_sutartis_specialiosios .docx" at bounding box center [132, 283] width 207 height 7
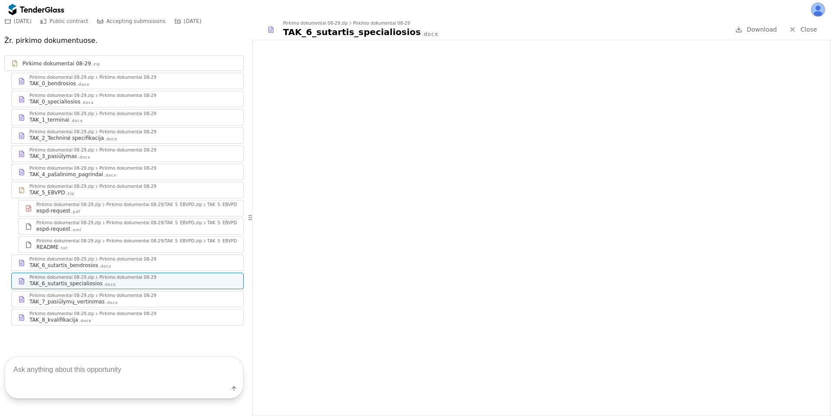
click at [98, 319] on div "TAK_8_kvalifikacija .docx" at bounding box center [132, 319] width 207 height 7
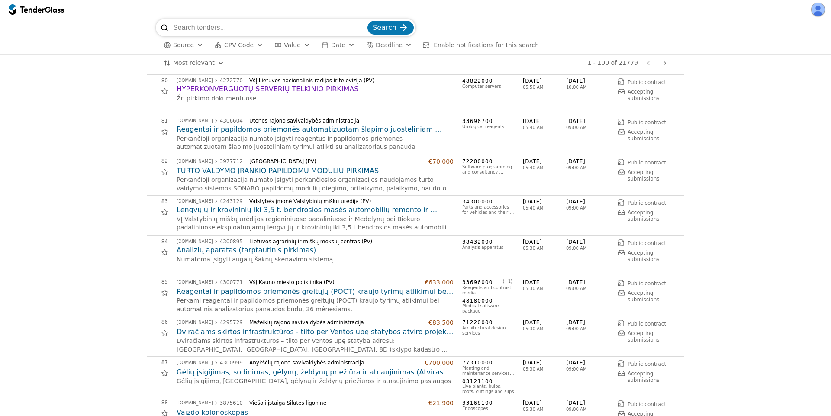
scroll to position [3194, 0]
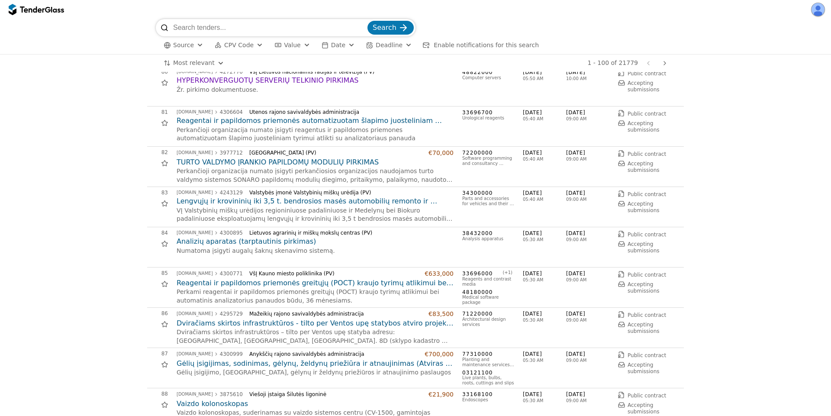
click at [266, 242] on h2 "Analizių aparatas (tarptautinis pirkimas)" at bounding box center [315, 242] width 277 height 10
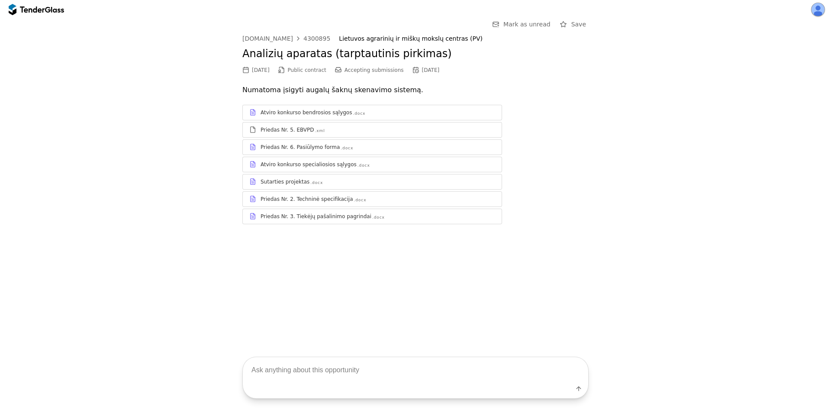
click at [378, 113] on div "Atviro konkurso bendrosios sąlygos .docx" at bounding box center [378, 112] width 235 height 7
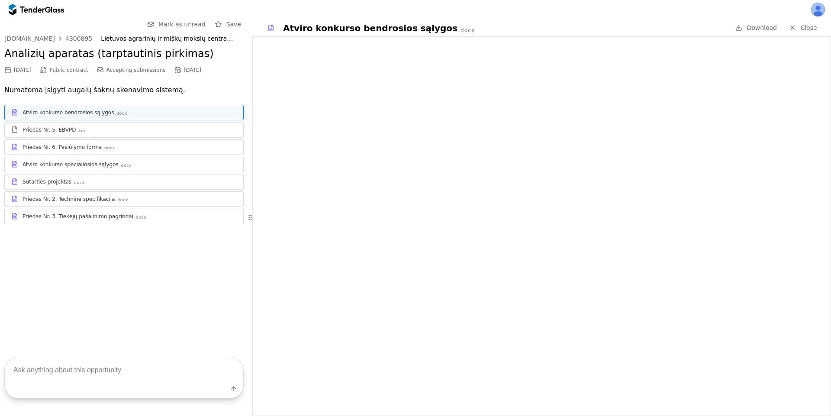
click at [80, 149] on div "Priedas Nr. 6. Pasiūlymo forma" at bounding box center [62, 147] width 79 height 7
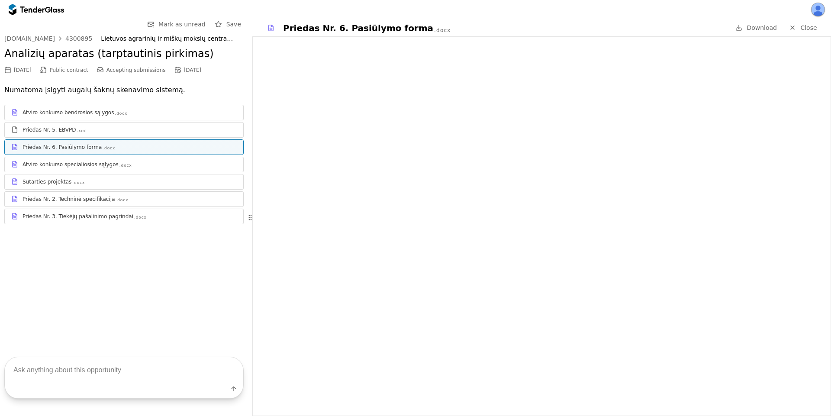
click at [138, 179] on div "Sutarties projektas .docx" at bounding box center [130, 181] width 214 height 7
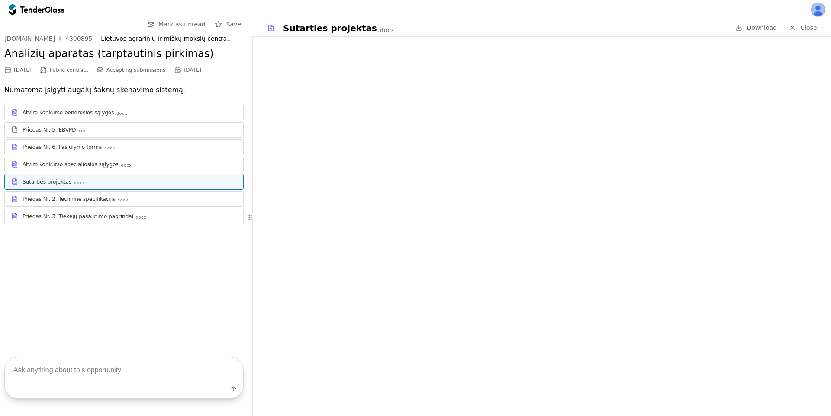
click at [155, 198] on div "Priedas Nr. 2. Techninė specifikacija .docx" at bounding box center [130, 199] width 214 height 7
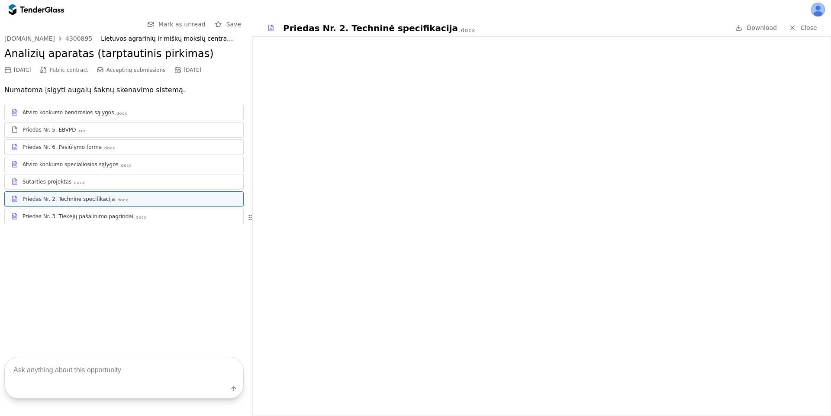
click at [137, 213] on div "Priedas Nr. 3. Tiekėjų pašalinimo pagrindai .docx" at bounding box center [130, 216] width 214 height 7
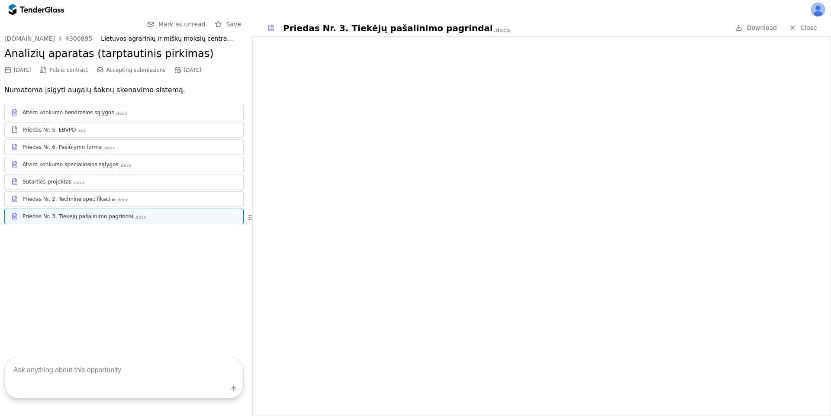
click at [27, 11] on div at bounding box center [32, 9] width 24 height 6
